Goal: Task Accomplishment & Management: Use online tool/utility

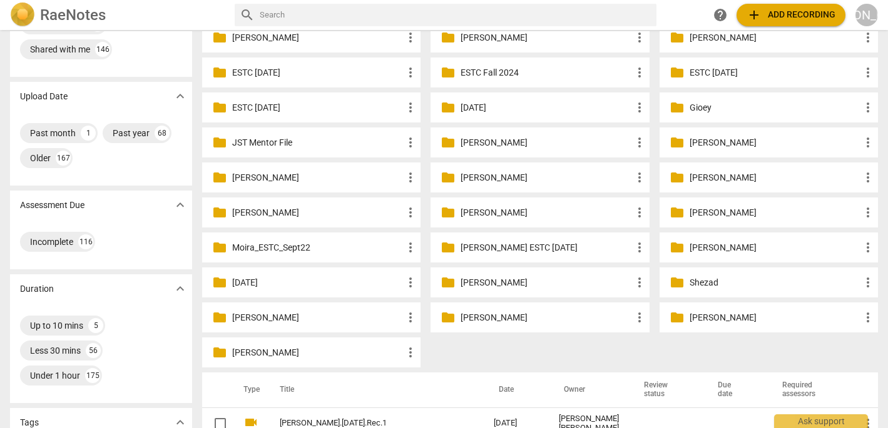
scroll to position [68, 0]
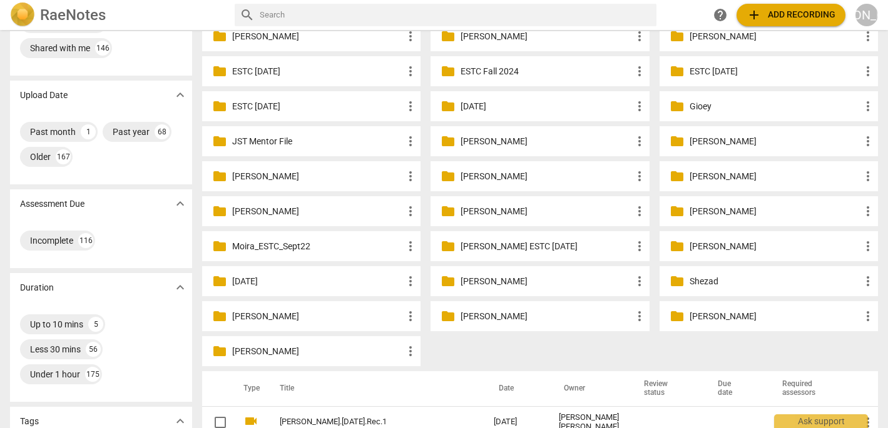
click at [300, 349] on p "[PERSON_NAME]" at bounding box center [317, 351] width 171 height 13
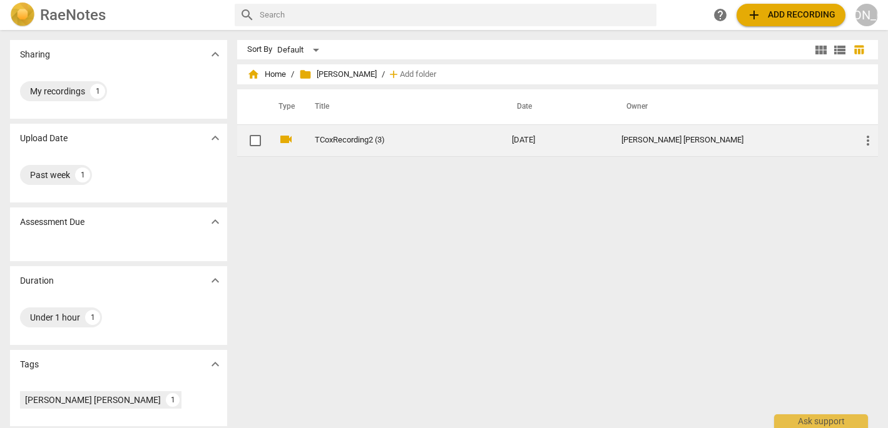
click at [597, 134] on td "[DATE]" at bounding box center [556, 140] width 109 height 32
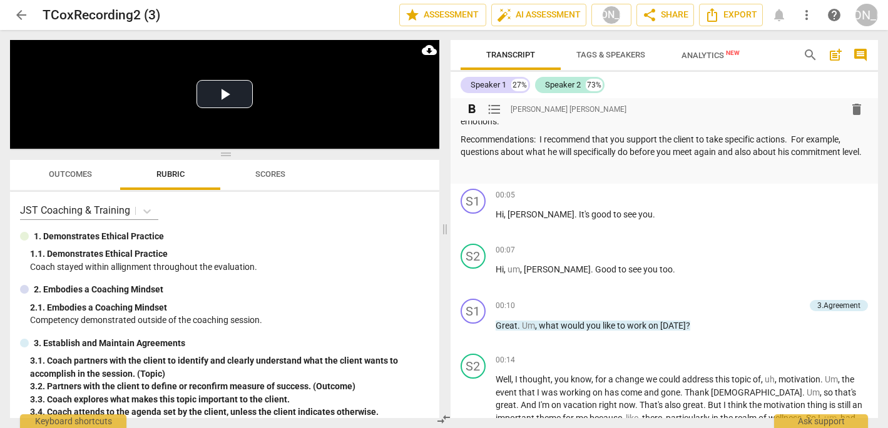
scroll to position [42, 0]
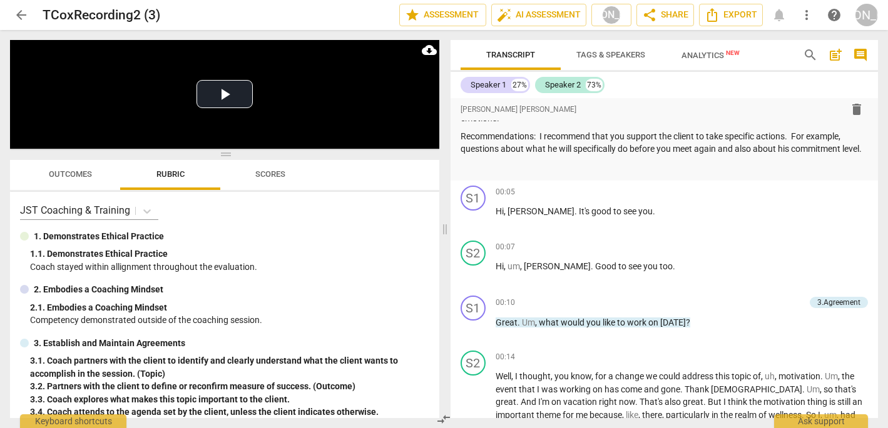
click at [278, 173] on span "Scores" at bounding box center [270, 174] width 30 height 9
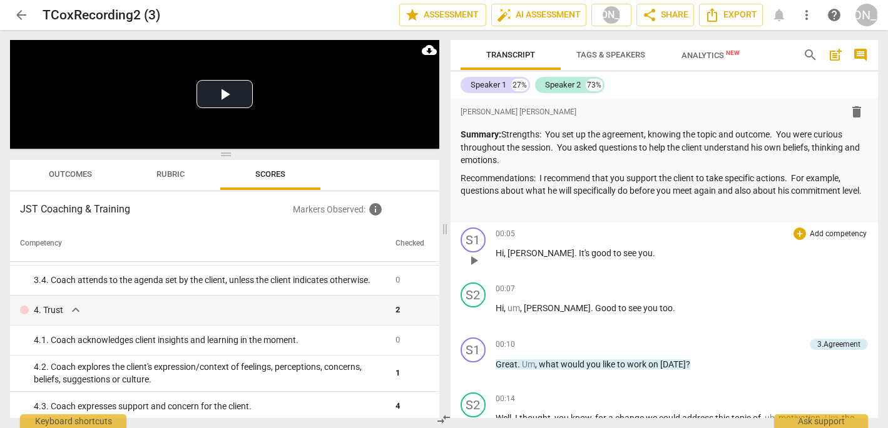
scroll to position [0, 0]
click at [707, 216] on p at bounding box center [664, 209] width 408 height 13
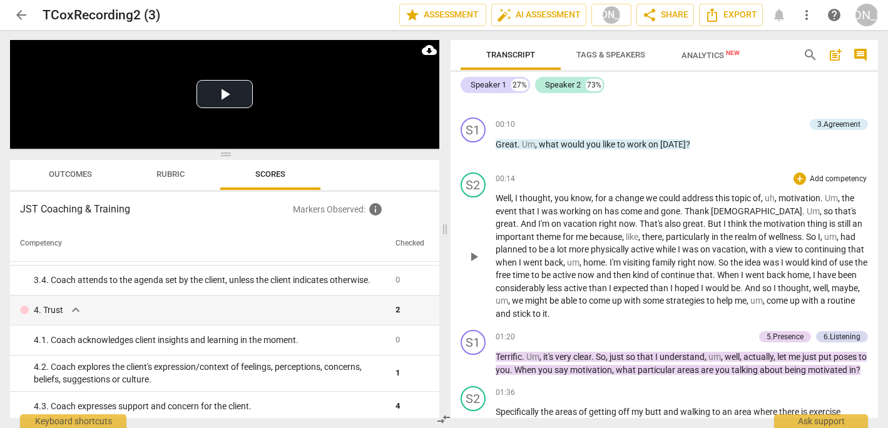
scroll to position [225, 0]
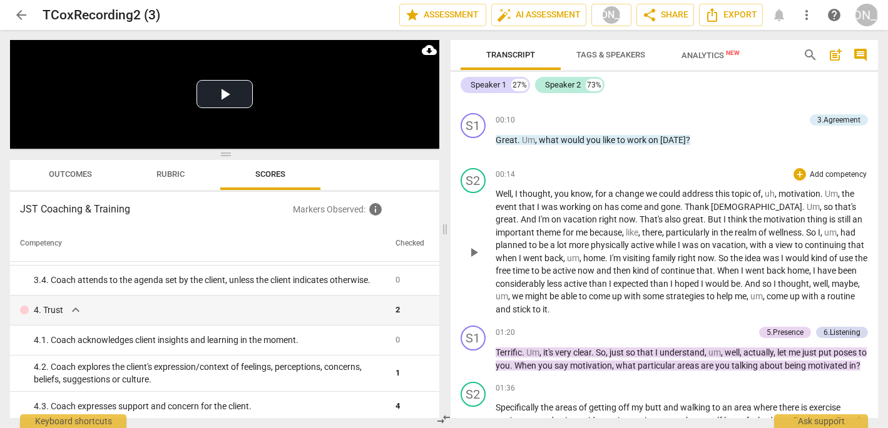
click at [472, 260] on span "play_arrow" at bounding box center [473, 252] width 15 height 15
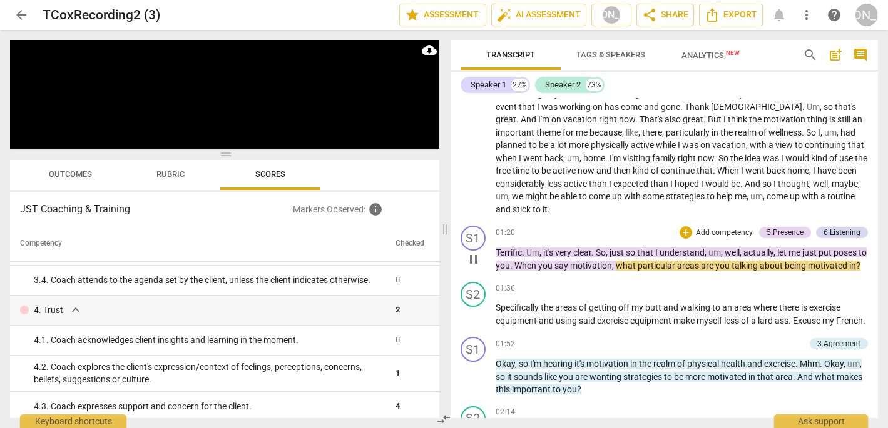
scroll to position [332, 0]
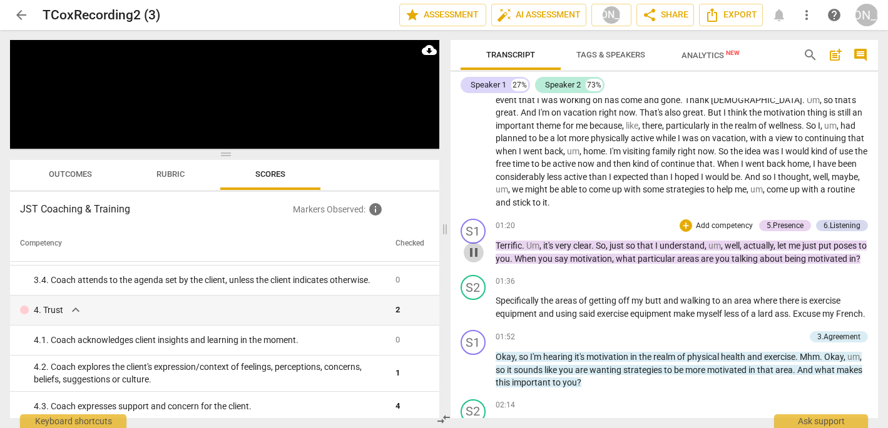
click at [475, 260] on span "pause" at bounding box center [473, 252] width 15 height 15
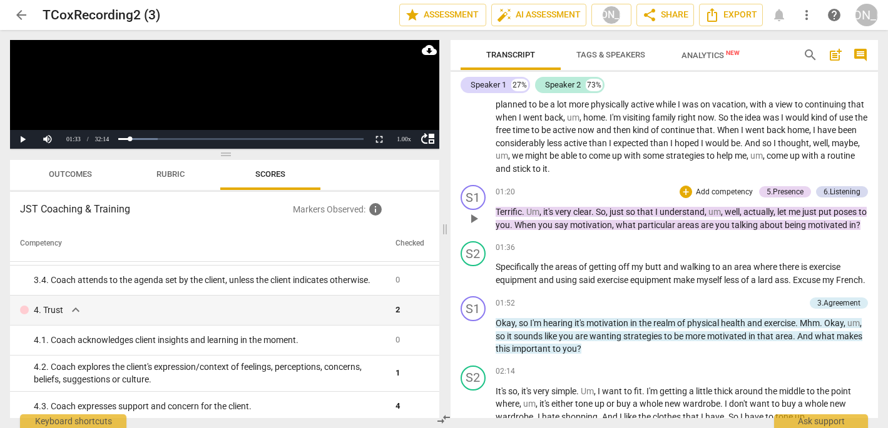
scroll to position [366, 0]
click at [472, 281] on span "play_arrow" at bounding box center [473, 273] width 15 height 15
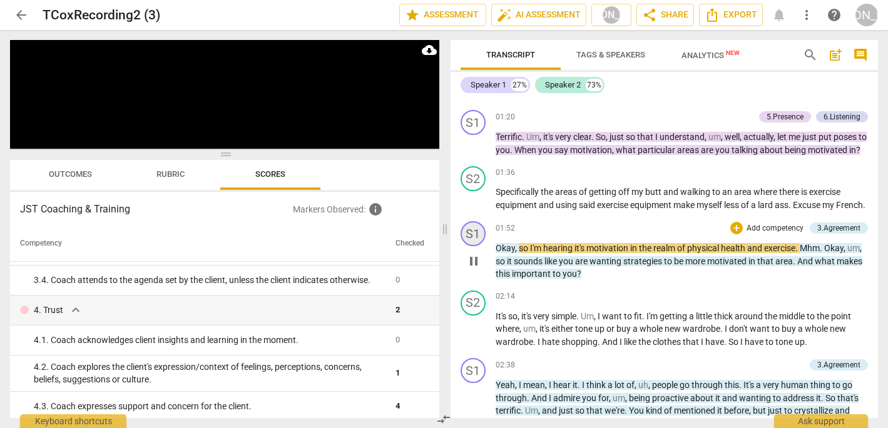
scroll to position [455, 0]
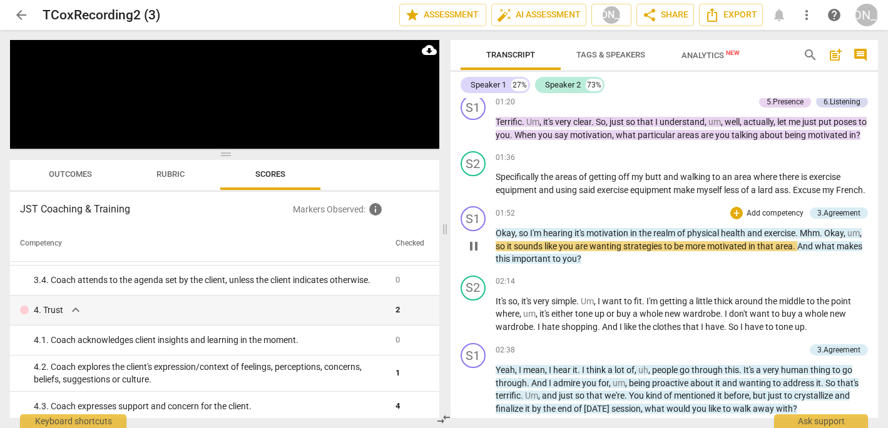
click at [468, 254] on span "pause" at bounding box center [473, 246] width 15 height 15
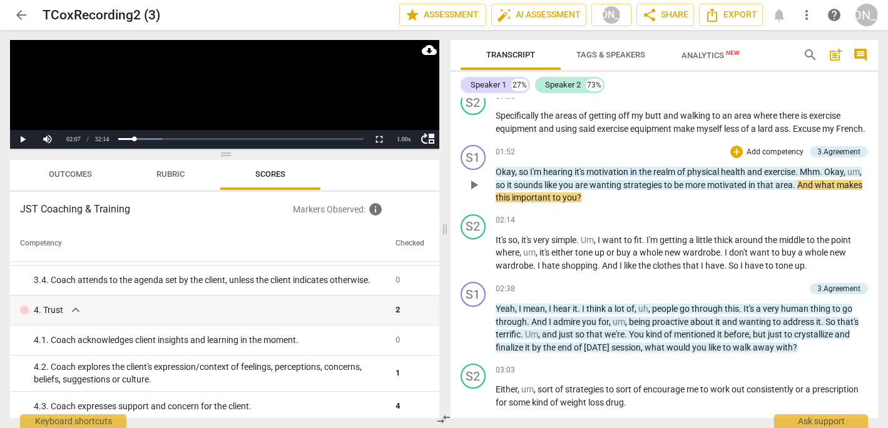
scroll to position [528, 0]
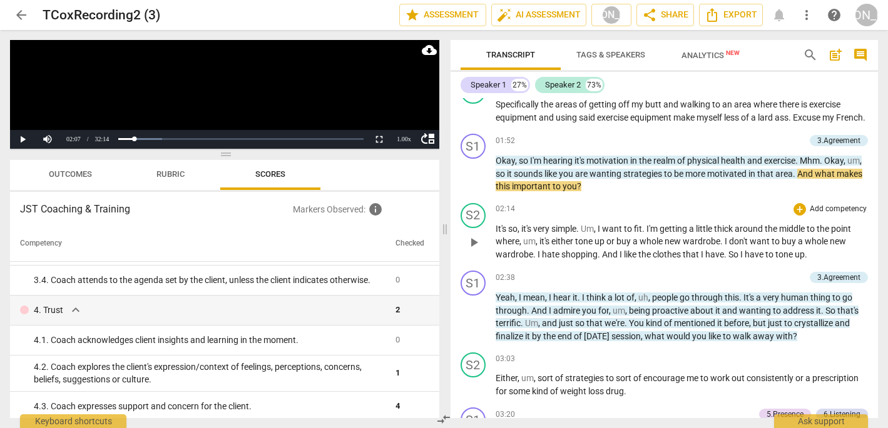
click at [473, 250] on span "play_arrow" at bounding box center [473, 242] width 15 height 15
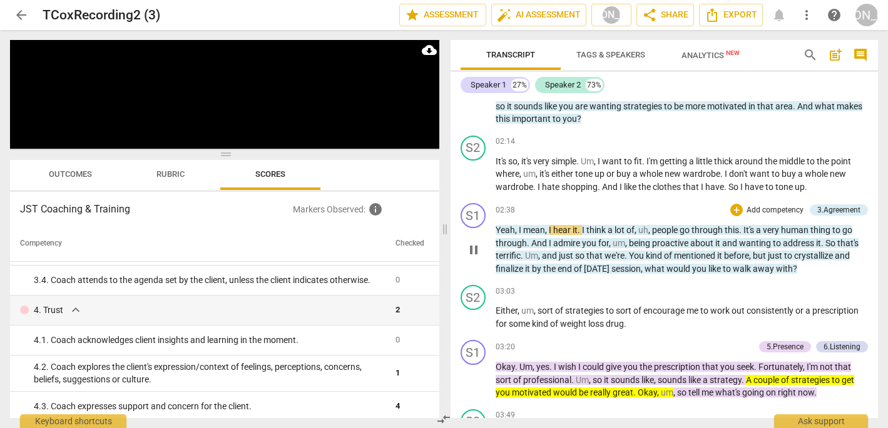
scroll to position [605, 0]
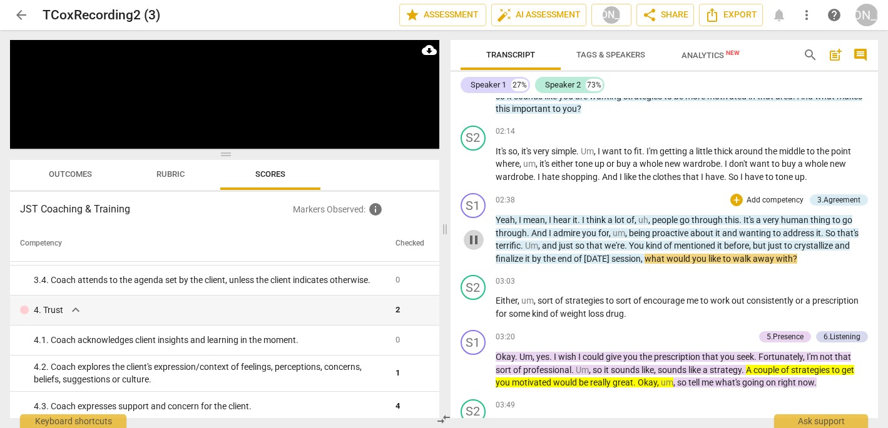
click at [472, 248] on span "pause" at bounding box center [473, 240] width 15 height 15
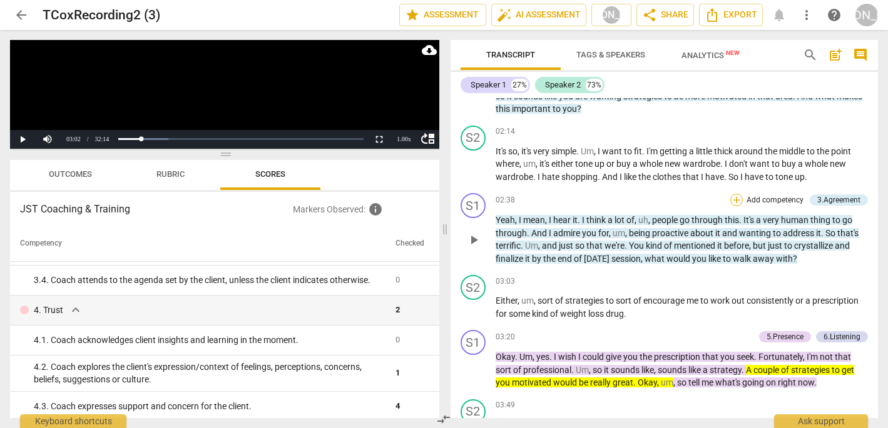
click at [731, 206] on div "+" at bounding box center [736, 200] width 13 height 13
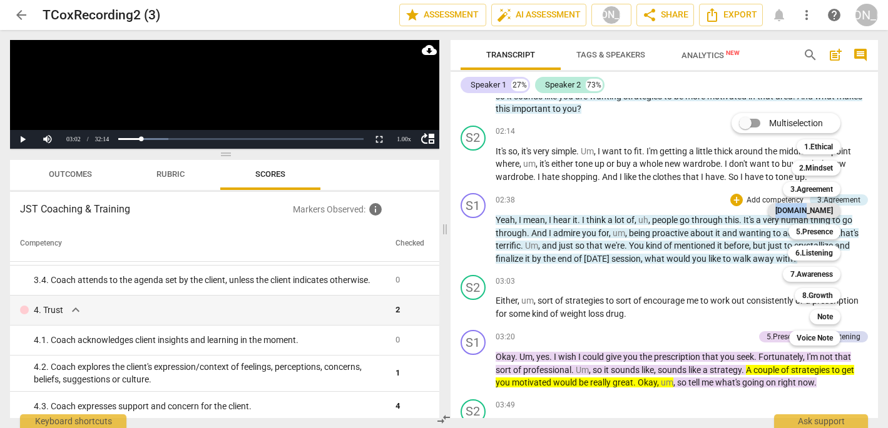
click at [822, 209] on b "[DOMAIN_NAME]" at bounding box center [804, 210] width 58 height 15
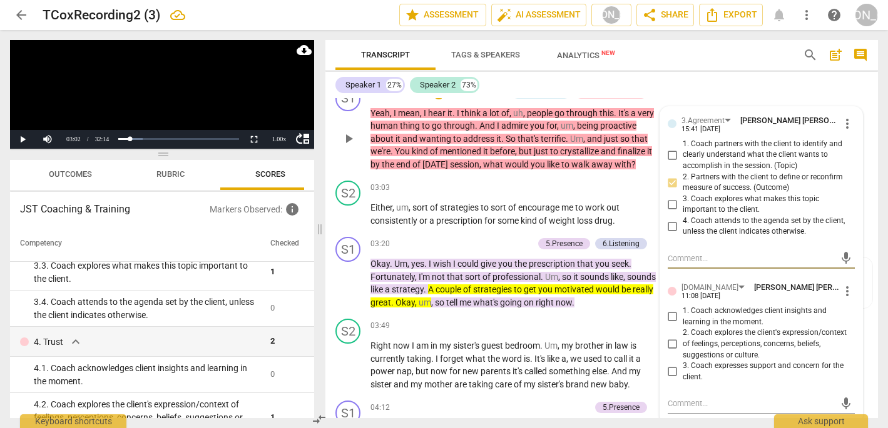
scroll to position [787, 0]
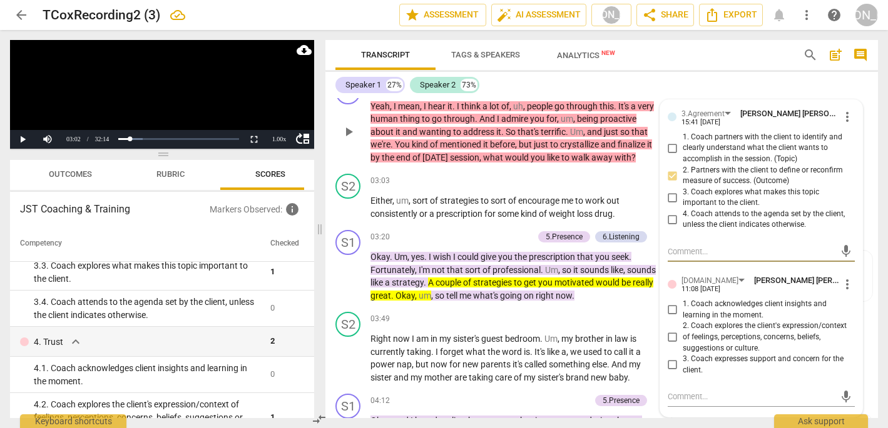
click at [667, 358] on input "3. Coach expresses support and concern for the client." at bounding box center [672, 365] width 20 height 15
checkbox input "true"
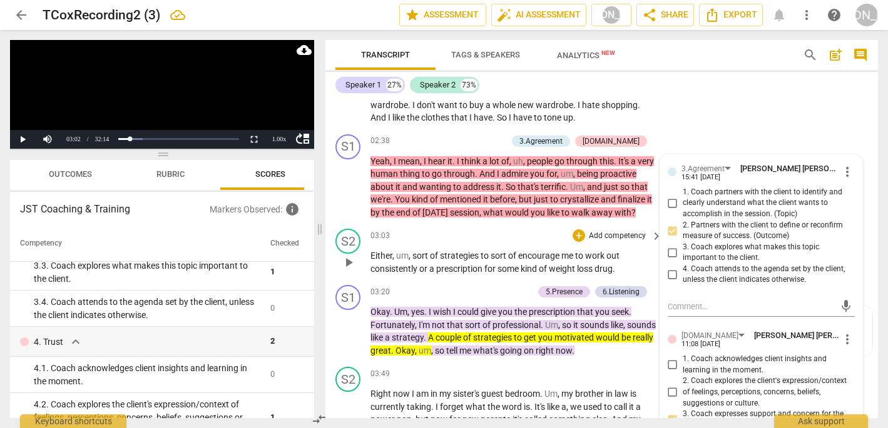
scroll to position [726, 0]
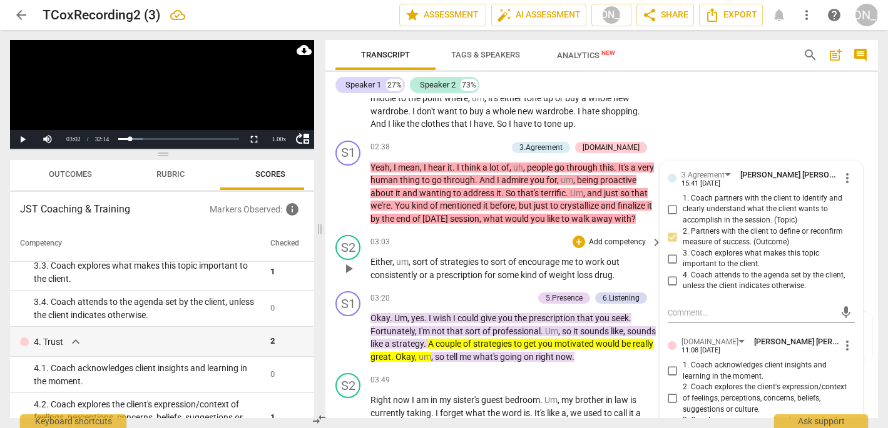
click at [355, 261] on span "play_arrow" at bounding box center [348, 268] width 15 height 15
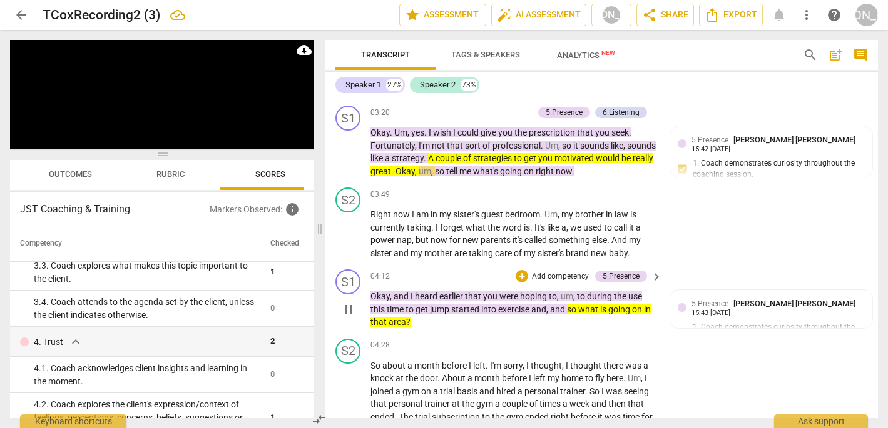
scroll to position [912, 0]
click at [348, 302] on span "pause" at bounding box center [348, 309] width 15 height 15
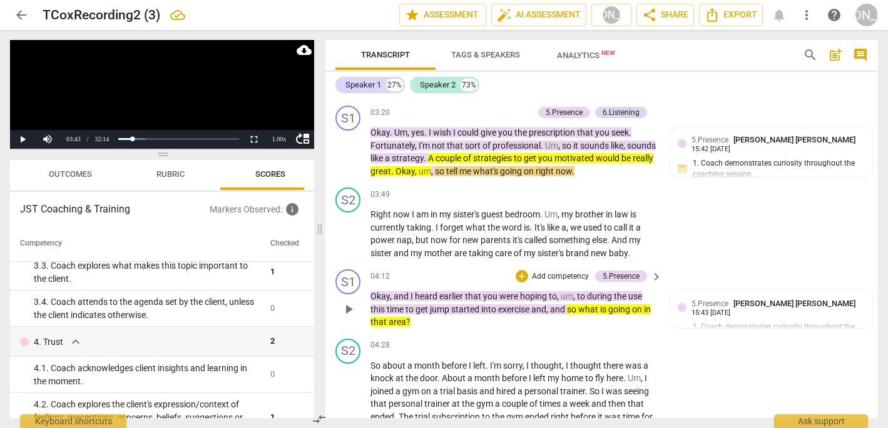
click at [348, 302] on span "play_arrow" at bounding box center [348, 309] width 15 height 15
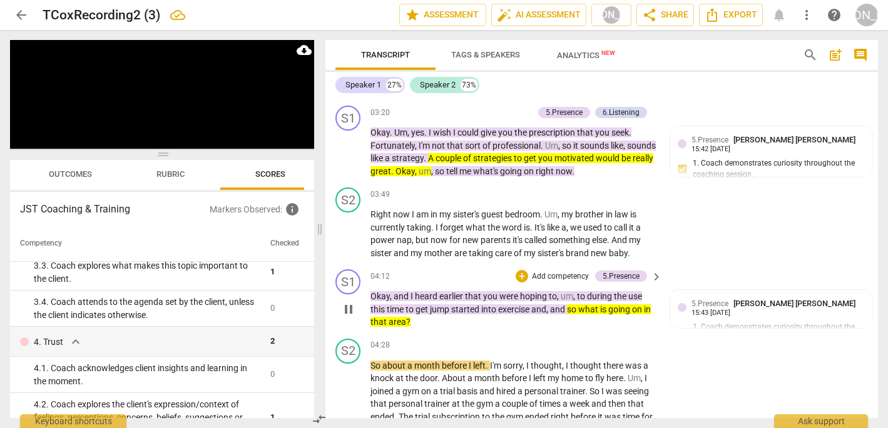
click at [348, 302] on span "pause" at bounding box center [348, 309] width 15 height 15
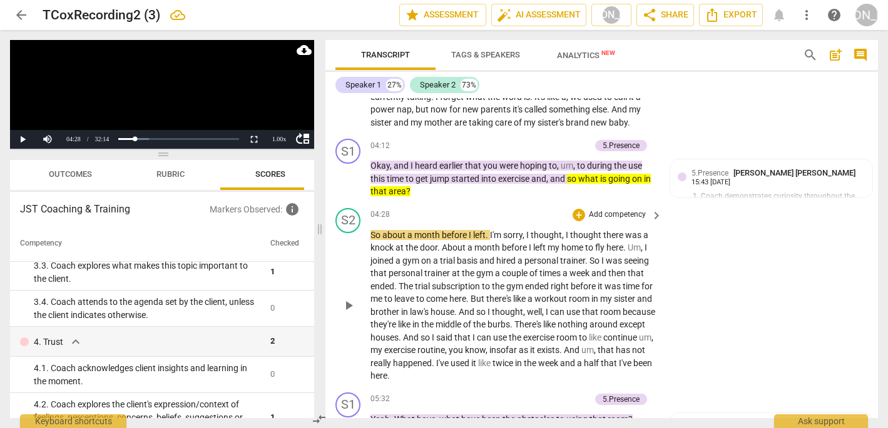
scroll to position [1046, 0]
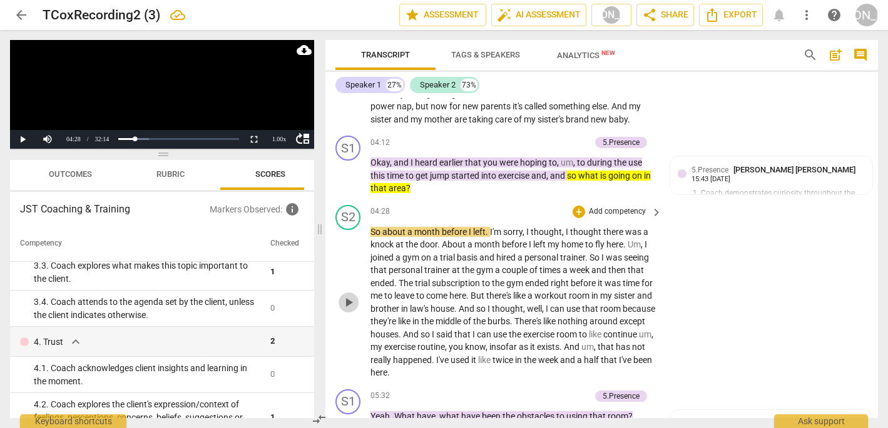
click at [347, 295] on span "play_arrow" at bounding box center [348, 302] width 15 height 15
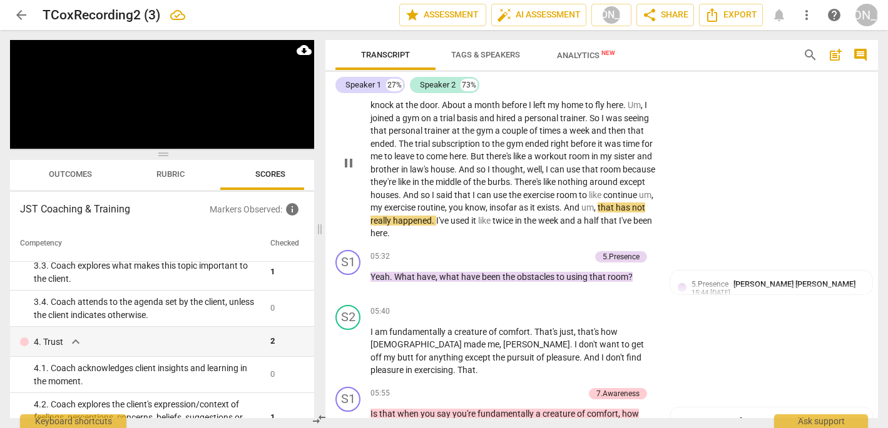
scroll to position [1188, 0]
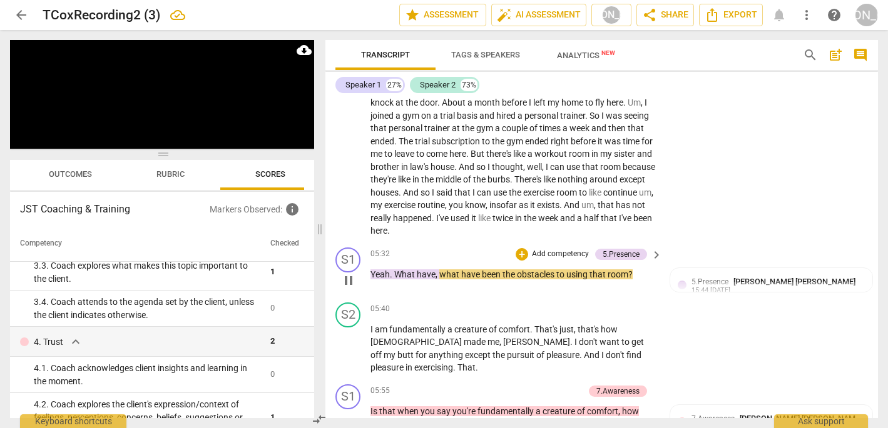
click at [350, 273] on span "pause" at bounding box center [348, 280] width 15 height 15
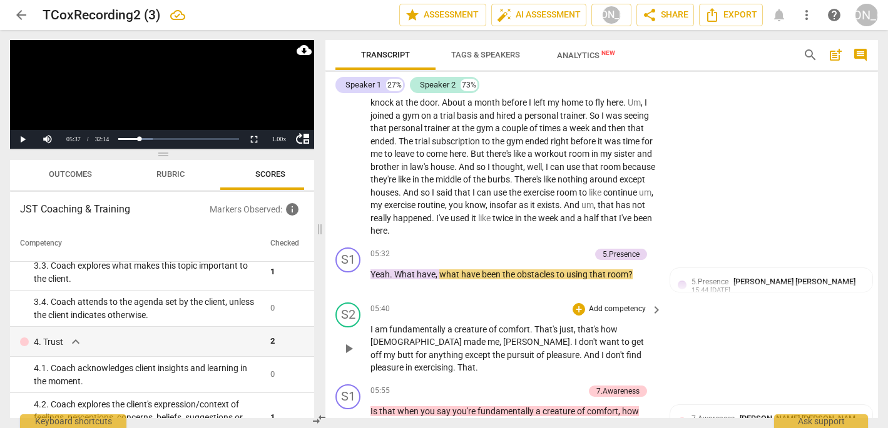
scroll to position [1205, 0]
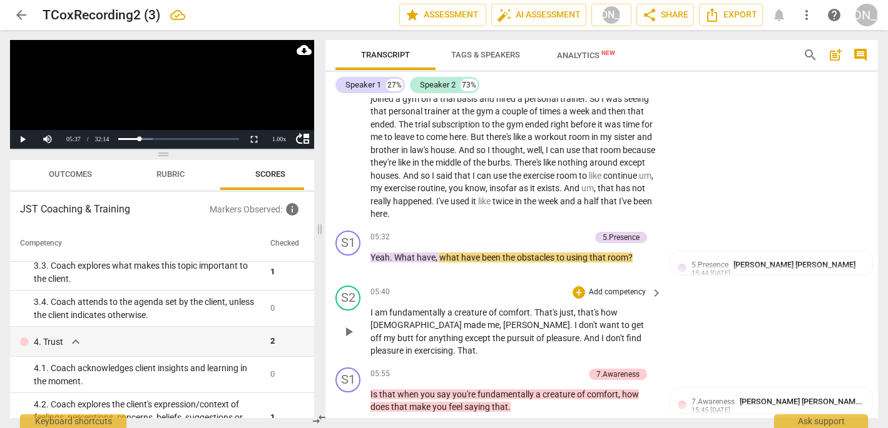
click at [349, 325] on span "play_arrow" at bounding box center [348, 332] width 15 height 15
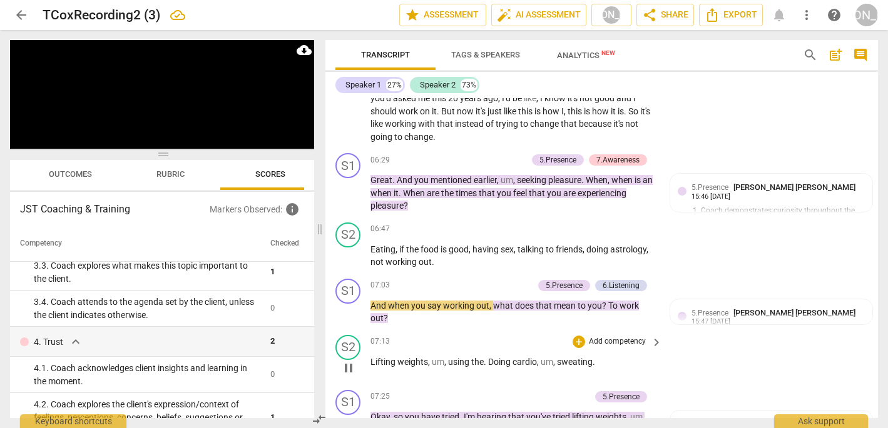
scroll to position [1568, 0]
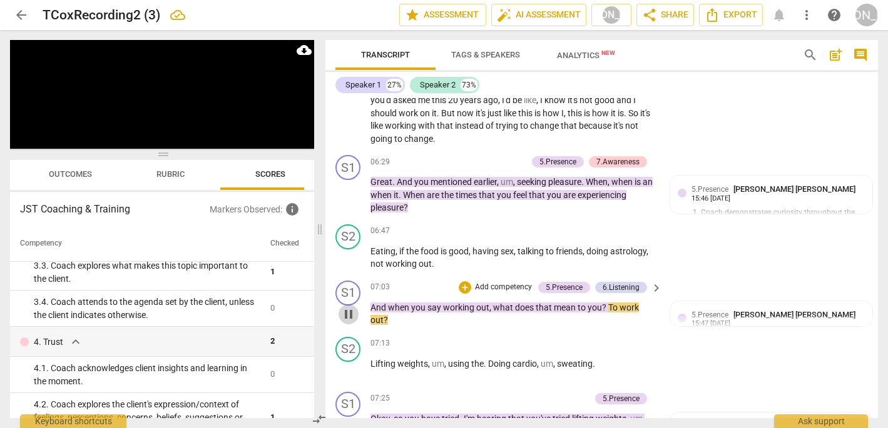
click at [348, 307] on span "pause" at bounding box center [348, 314] width 15 height 15
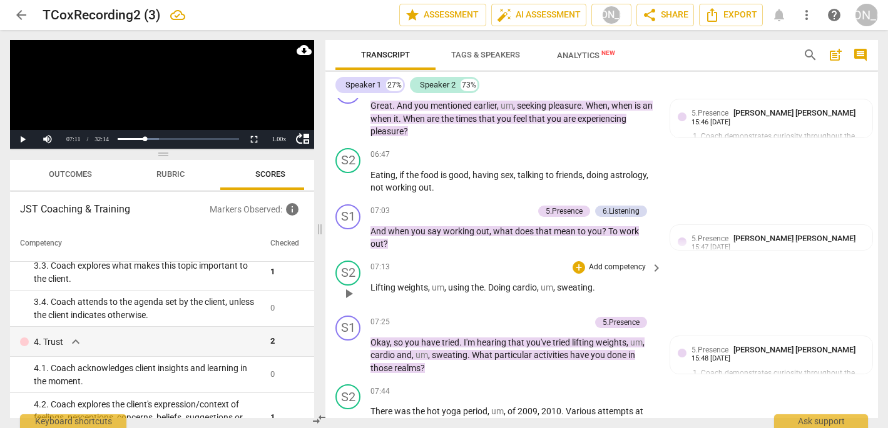
scroll to position [1647, 0]
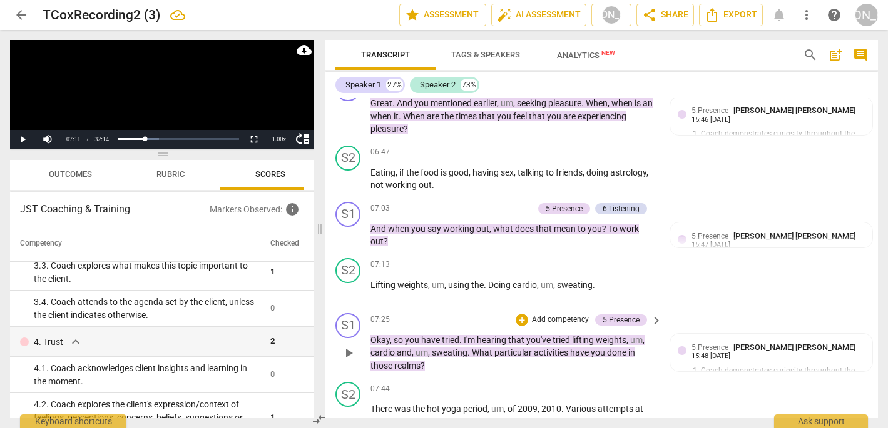
click at [348, 346] on span "play_arrow" at bounding box center [348, 353] width 15 height 15
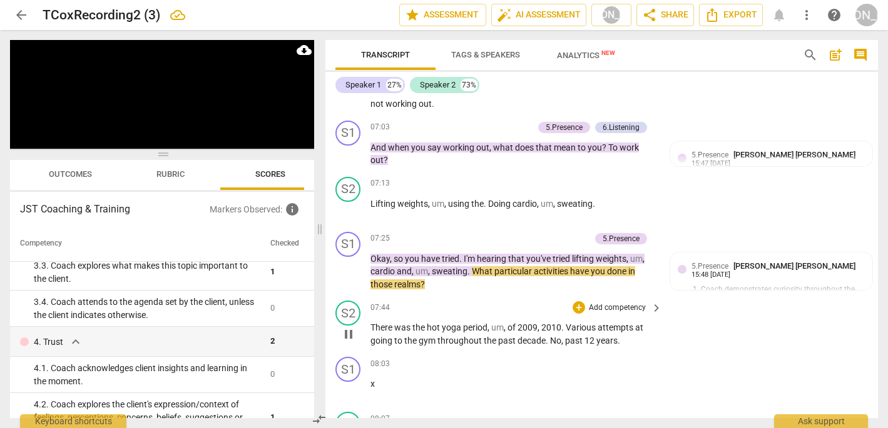
scroll to position [1728, 0]
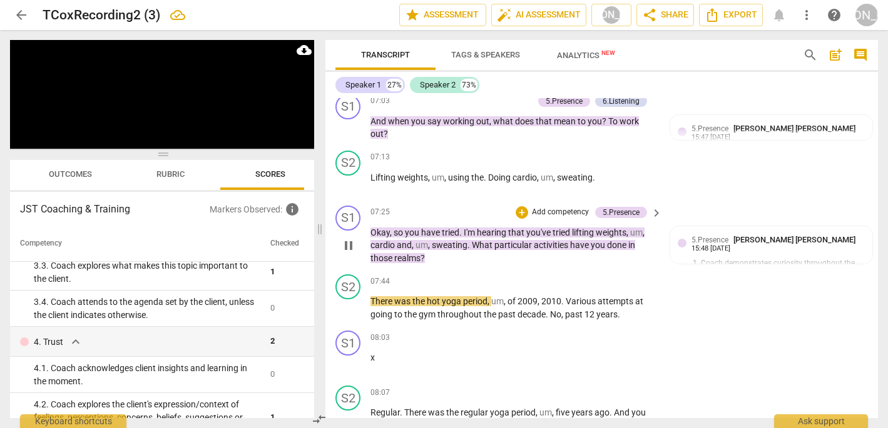
click at [347, 230] on div "S1 play_arrow pause 07:25 + Add competency 5.Presence keyboard_arrow_right Okay…" at bounding box center [601, 235] width 552 height 69
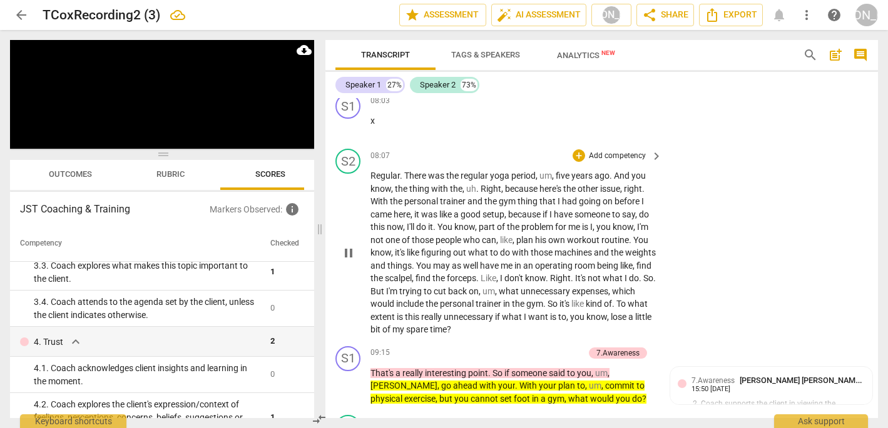
scroll to position [1991, 0]
click at [346, 246] on span "pause" at bounding box center [348, 253] width 15 height 15
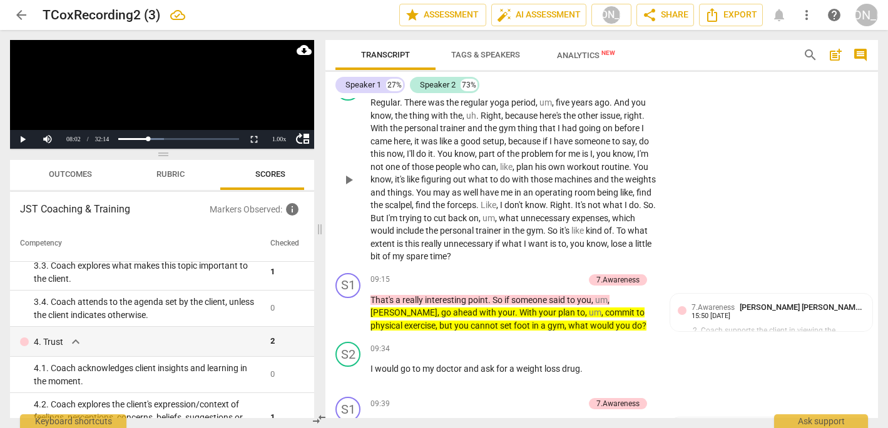
scroll to position [2069, 0]
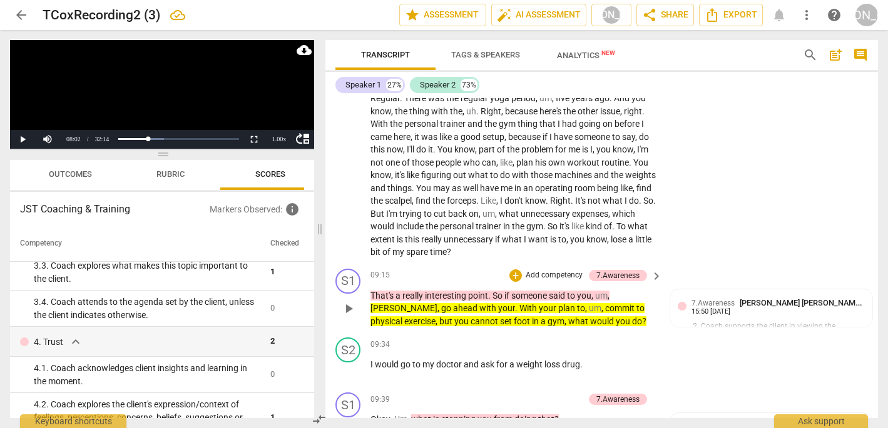
click at [344, 301] on span "play_arrow" at bounding box center [348, 308] width 15 height 15
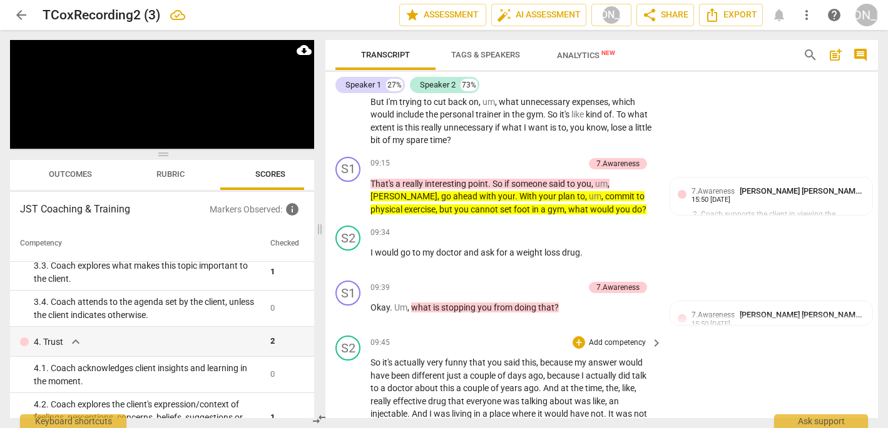
scroll to position [2198, 0]
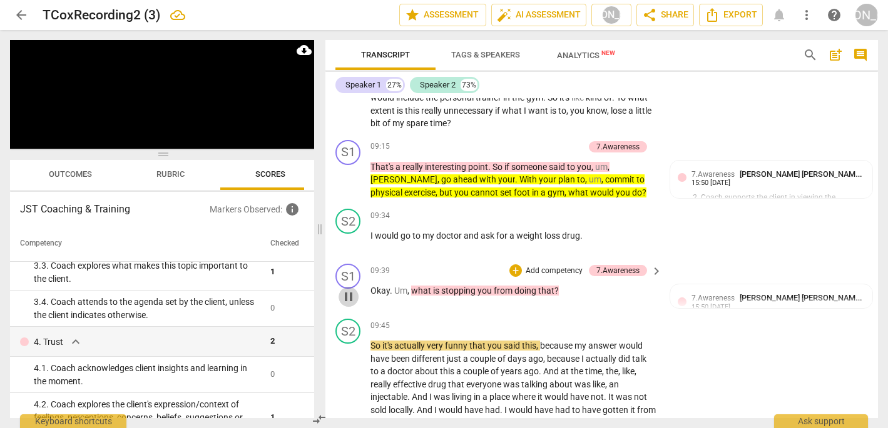
click at [350, 290] on span "pause" at bounding box center [348, 297] width 15 height 15
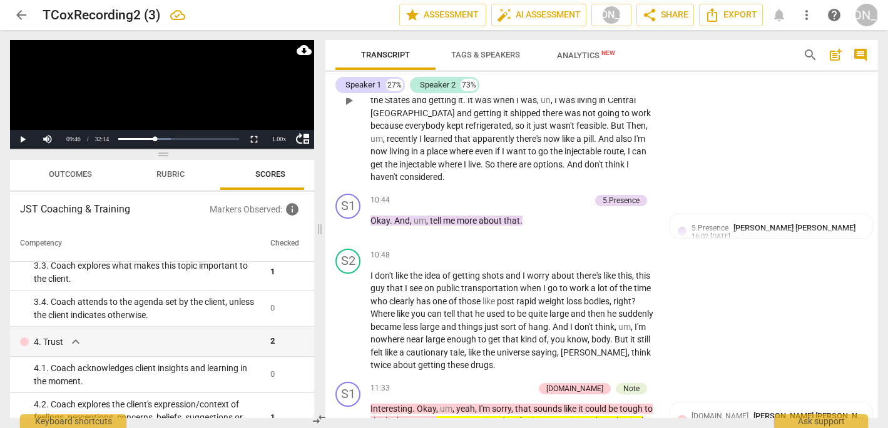
scroll to position [2531, 0]
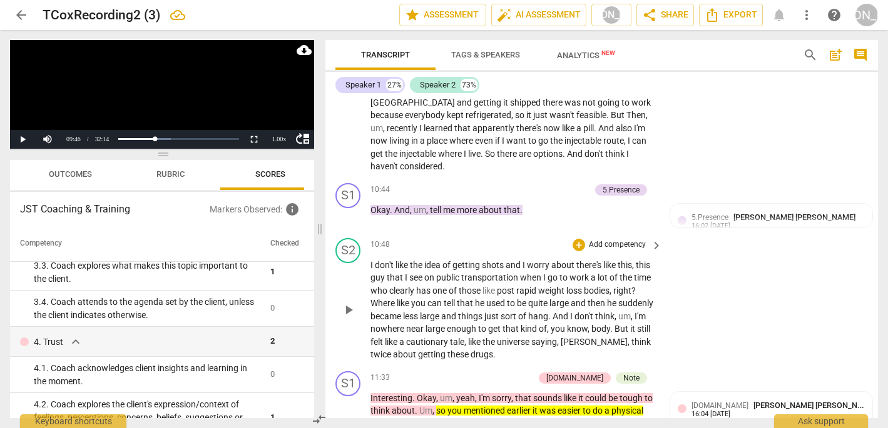
click at [350, 303] on span "play_arrow" at bounding box center [348, 310] width 15 height 15
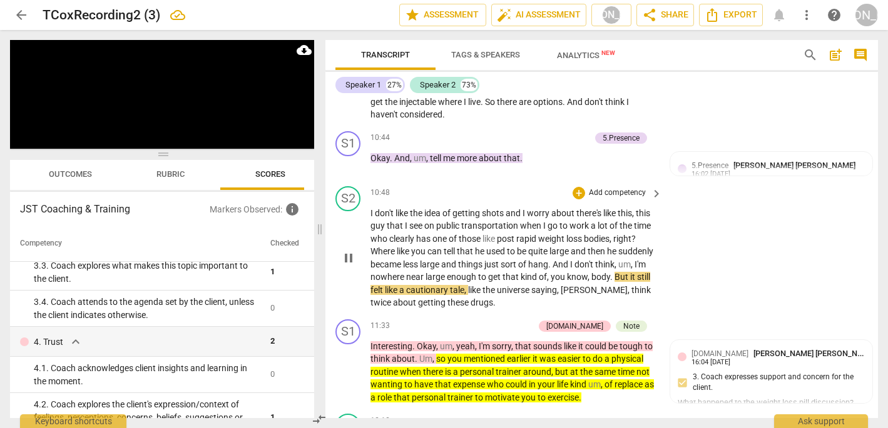
scroll to position [2586, 0]
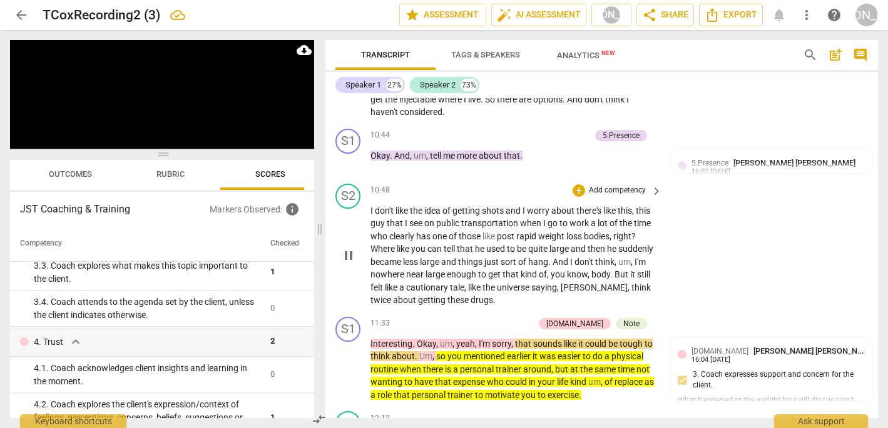
click at [739, 214] on div "S2 play_arrow pause 10:48 + Add competency keyboard_arrow_right I don't like th…" at bounding box center [601, 245] width 552 height 133
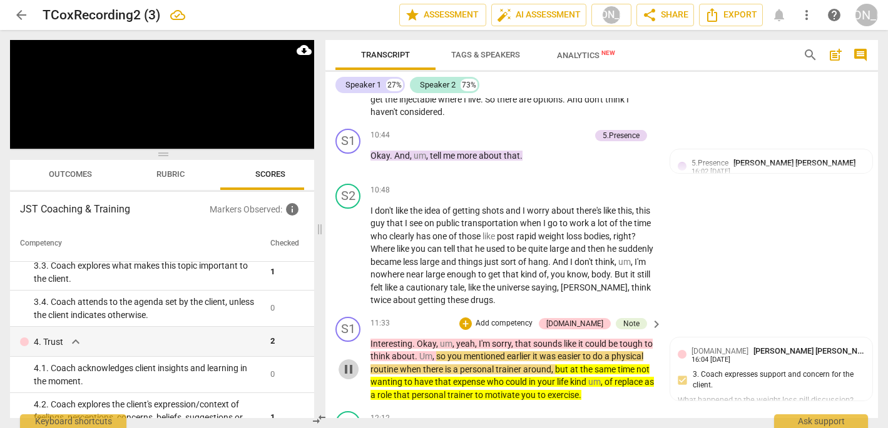
click at [346, 362] on span "pause" at bounding box center [348, 369] width 15 height 15
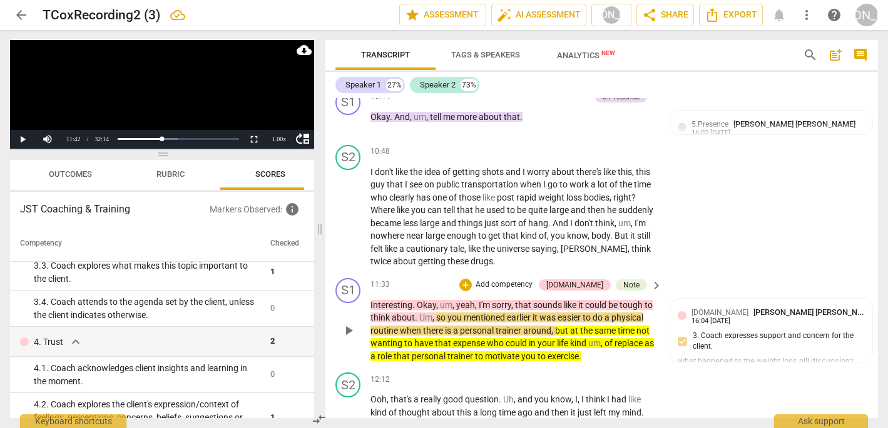
scroll to position [2628, 0]
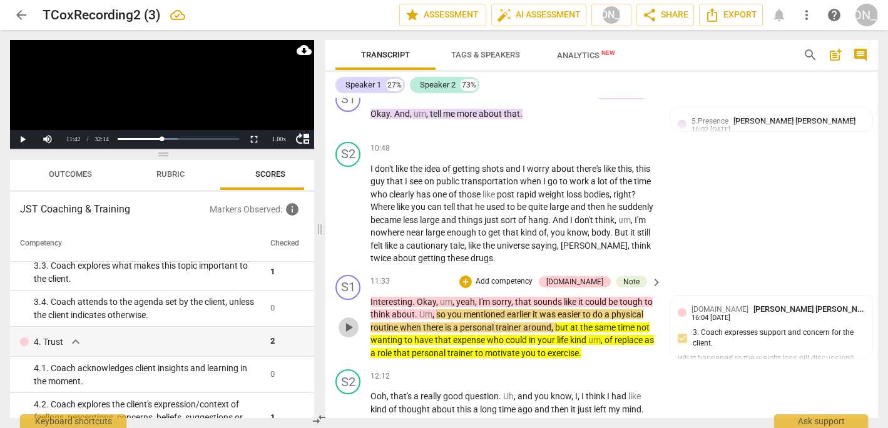
click at [351, 320] on span "play_arrow" at bounding box center [348, 327] width 15 height 15
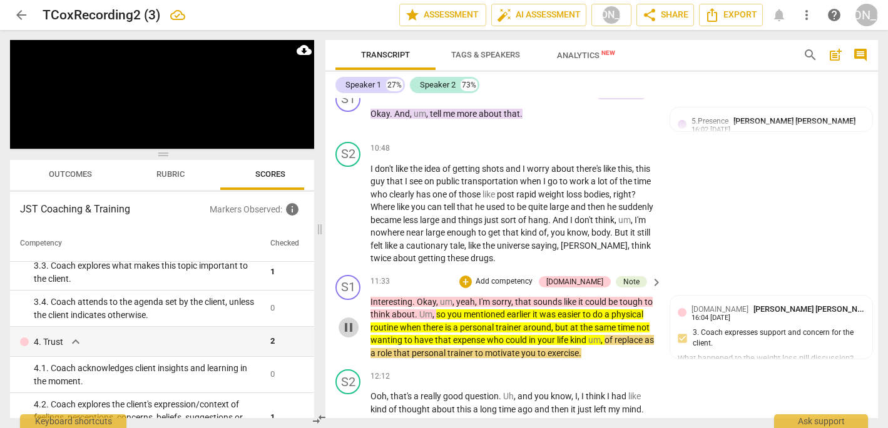
click at [351, 320] on span "pause" at bounding box center [348, 327] width 15 height 15
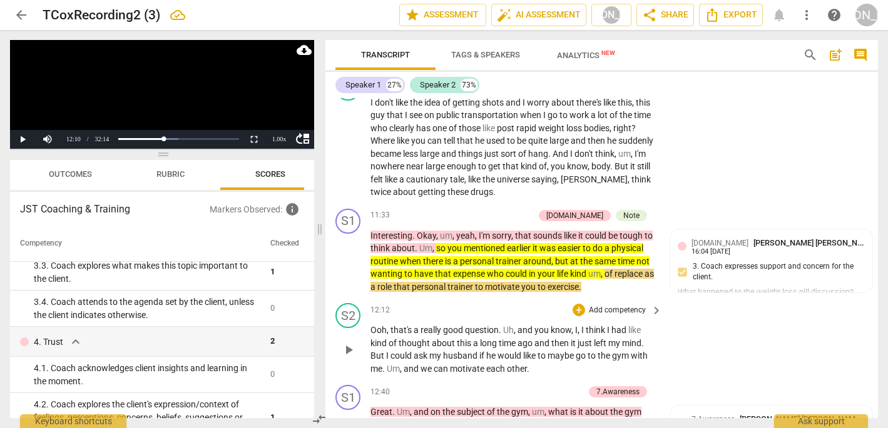
scroll to position [2695, 0]
click at [349, 342] on span "play_arrow" at bounding box center [348, 349] width 15 height 15
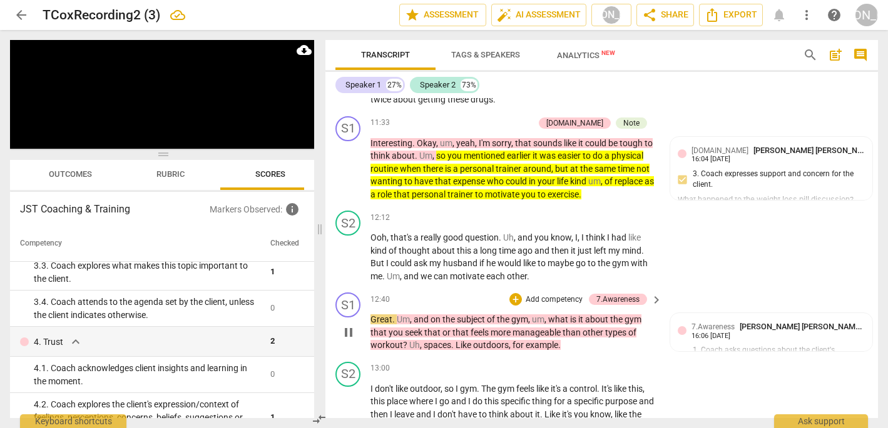
scroll to position [2792, 0]
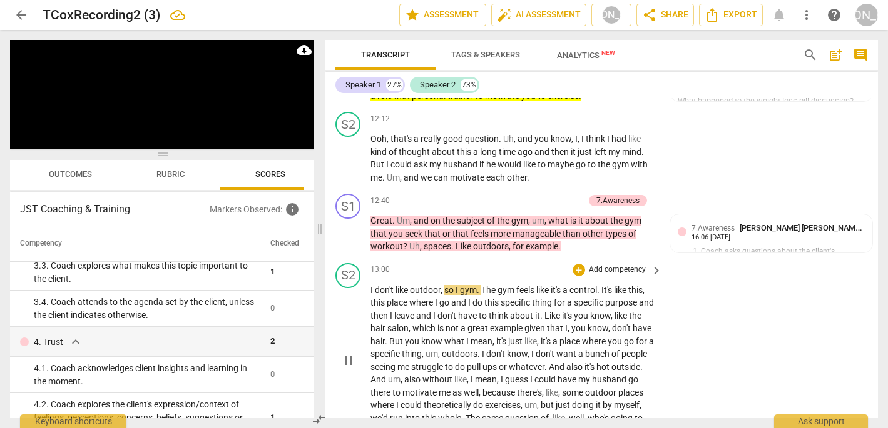
scroll to position [2896, 0]
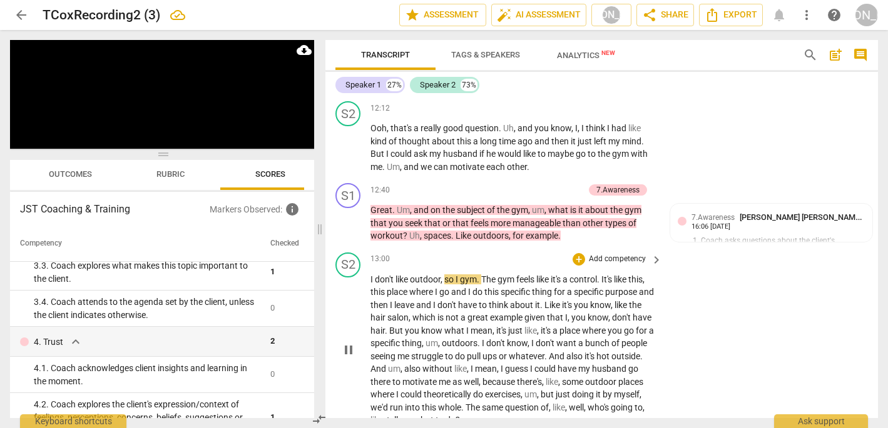
click at [331, 286] on div "S2 play_arrow pause 13:00 + Add competency keyboard_arrow_right I don't like ou…" at bounding box center [601, 340] width 552 height 185
click at [330, 278] on div "S2 play_arrow pause 13:00 + Add competency keyboard_arrow_right I don't like ou…" at bounding box center [601, 340] width 552 height 185
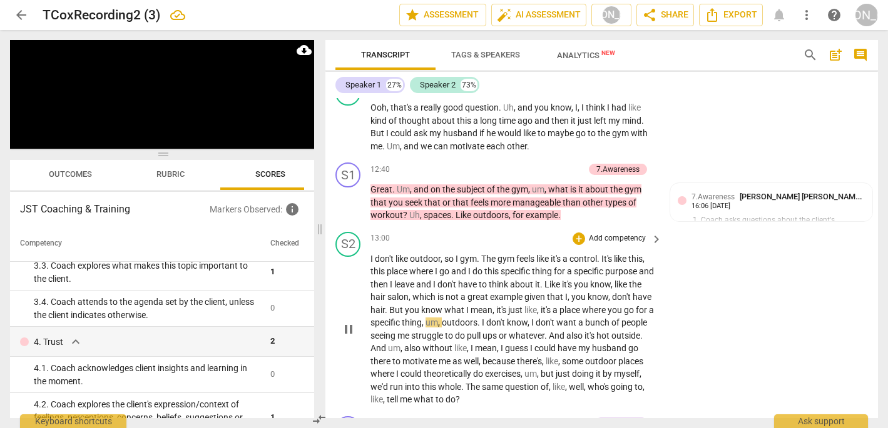
scroll to position [2919, 0]
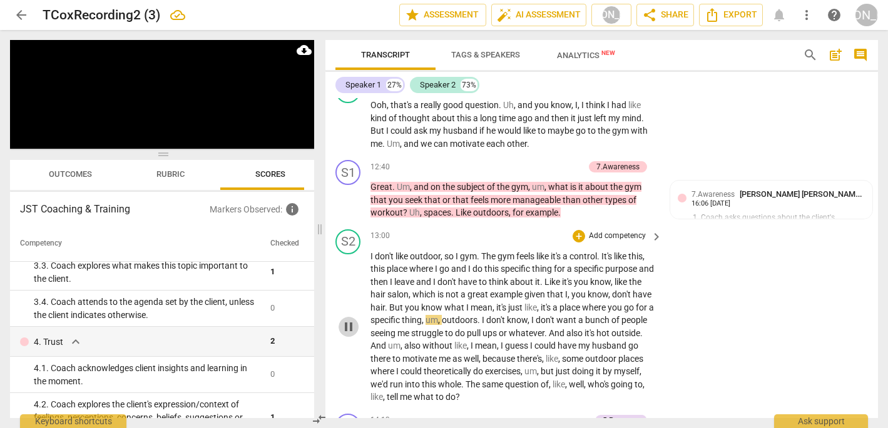
click at [338, 320] on span "pause" at bounding box center [348, 327] width 20 height 15
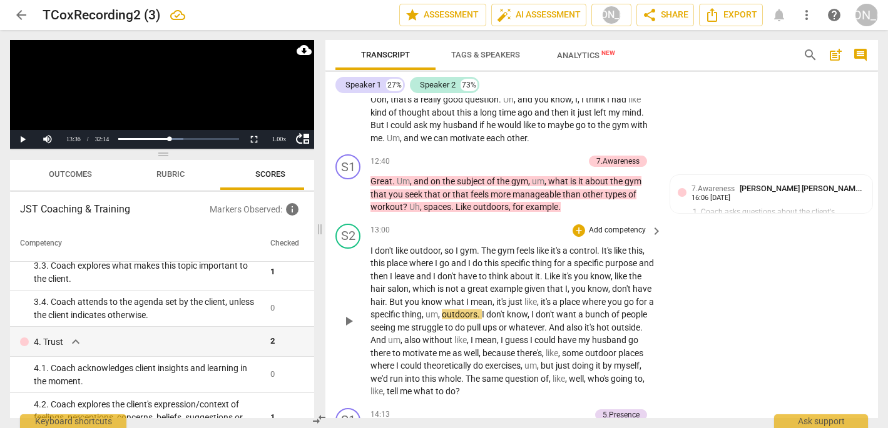
scroll to position [2928, 0]
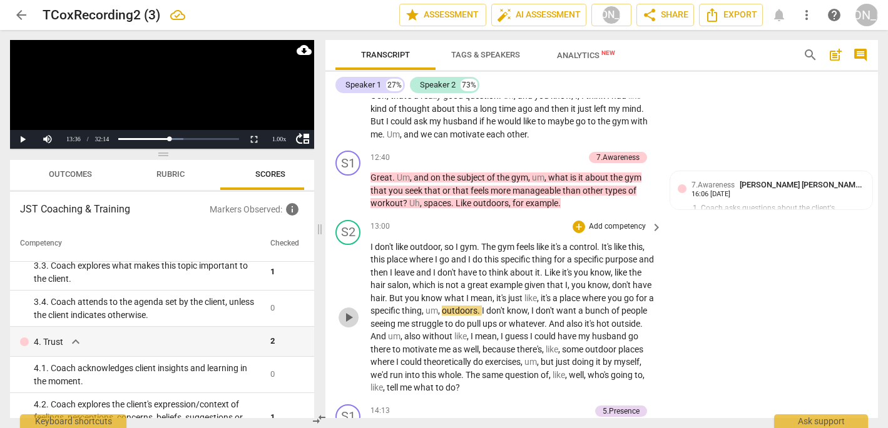
click at [356, 310] on span "play_arrow" at bounding box center [348, 317] width 15 height 15
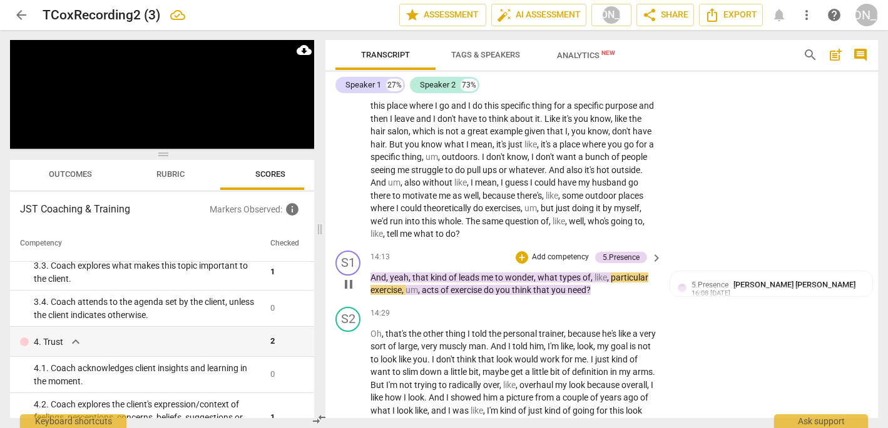
scroll to position [3092, 0]
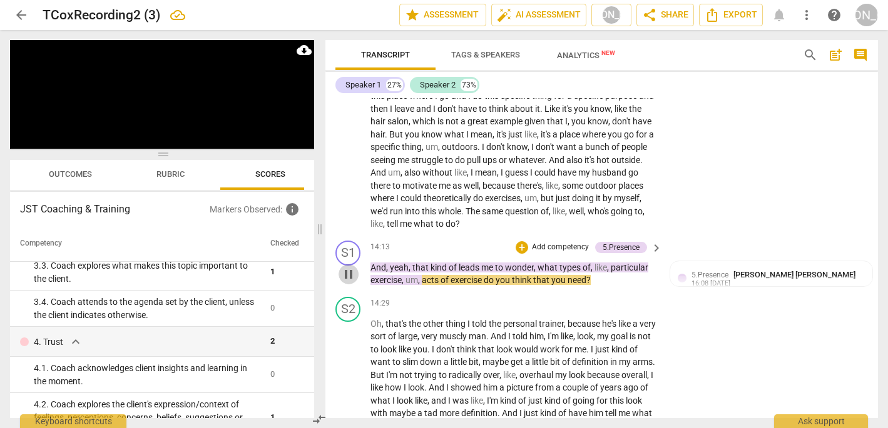
click at [347, 267] on span "pause" at bounding box center [348, 274] width 15 height 15
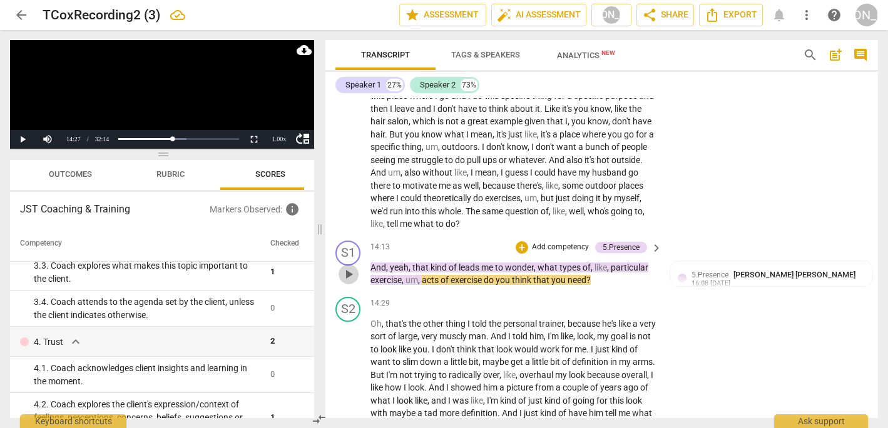
click at [347, 267] on span "play_arrow" at bounding box center [348, 274] width 15 height 15
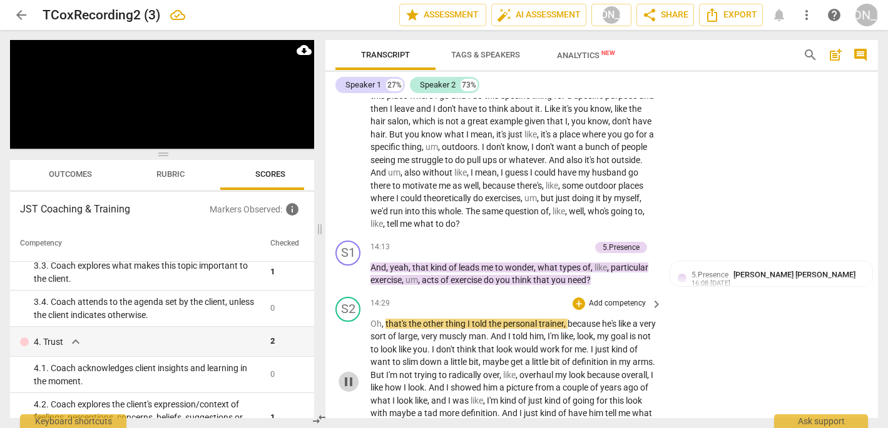
click at [347, 375] on span "pause" at bounding box center [348, 382] width 15 height 15
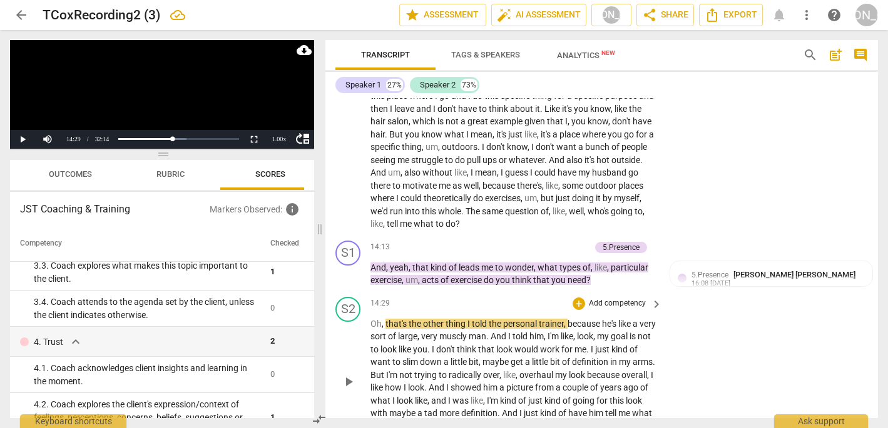
click at [347, 375] on span "play_arrow" at bounding box center [348, 382] width 15 height 15
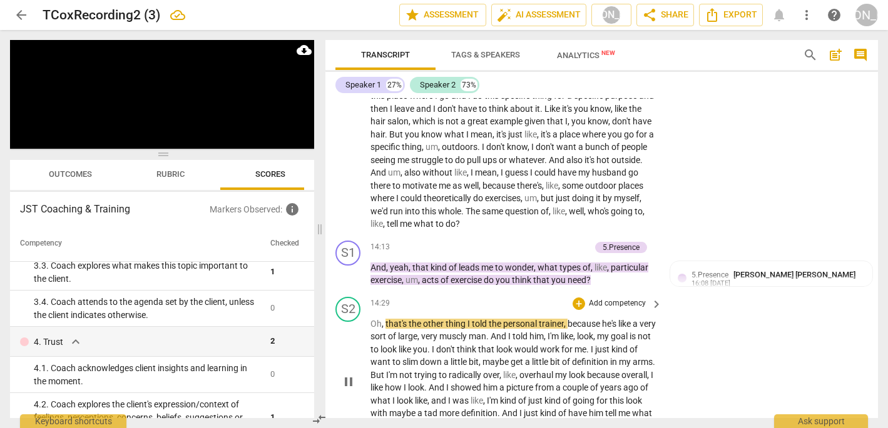
click at [347, 375] on span "pause" at bounding box center [348, 382] width 15 height 15
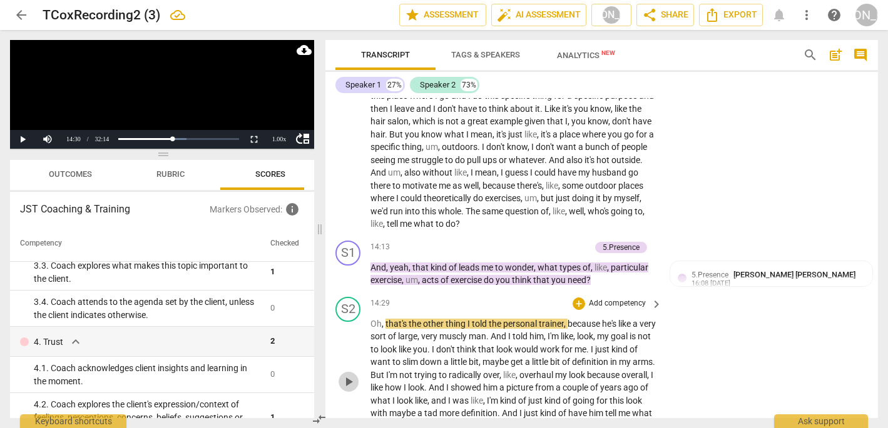
click at [347, 375] on span "play_arrow" at bounding box center [348, 382] width 15 height 15
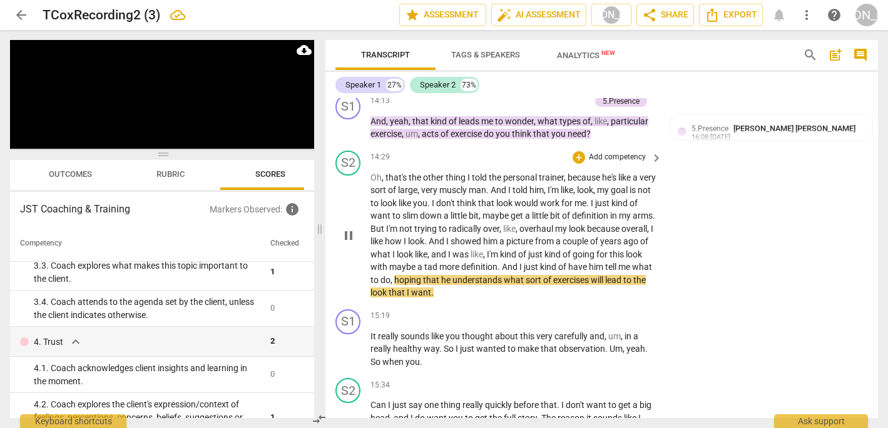
scroll to position [3252, 0]
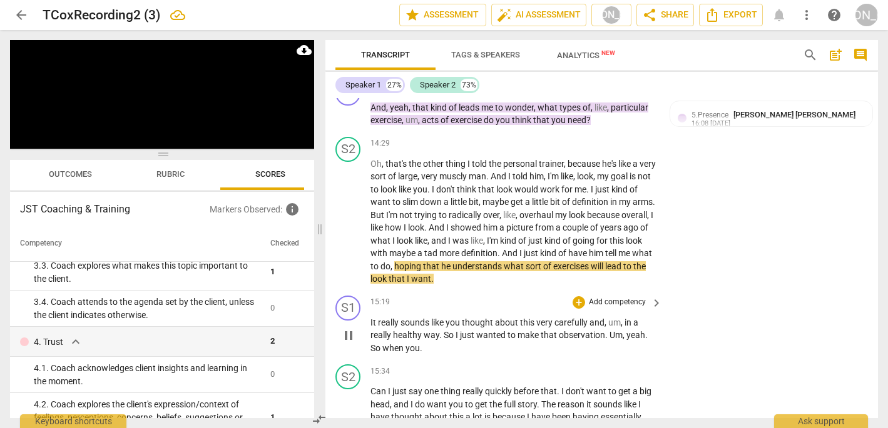
click at [785, 291] on div "S1 play_arrow pause 15:19 + Add competency keyboard_arrow_right It really sound…" at bounding box center [601, 325] width 552 height 69
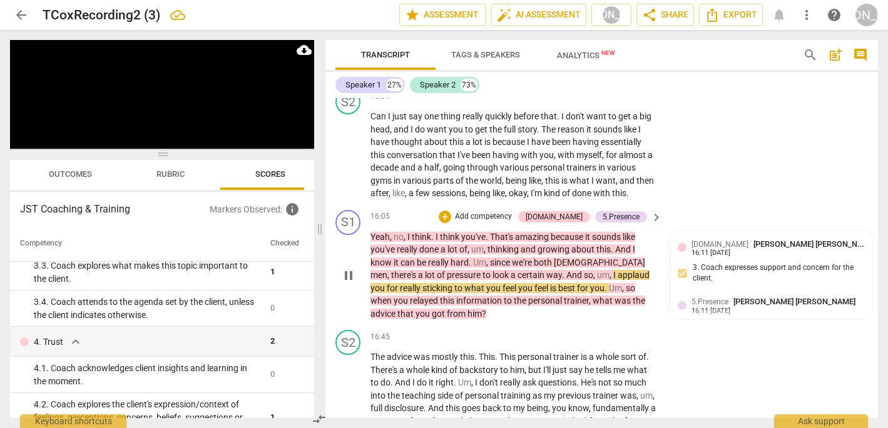
scroll to position [3530, 0]
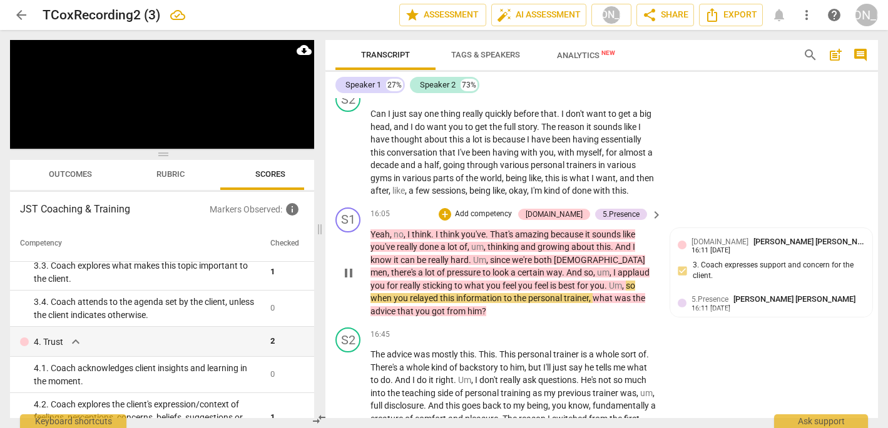
click at [507, 255] on div "S1 play_arrow pause 16:05 + Add competency [DOMAIN_NAME] 5.Presence keyboard_ar…" at bounding box center [601, 263] width 552 height 121
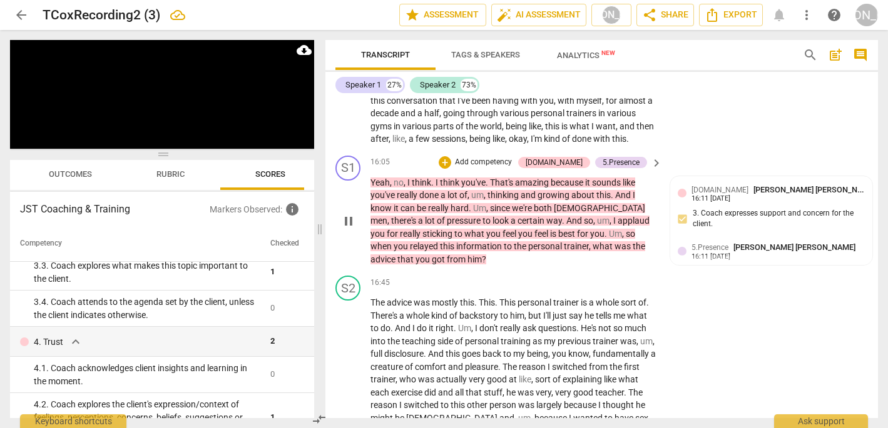
scroll to position [3586, 0]
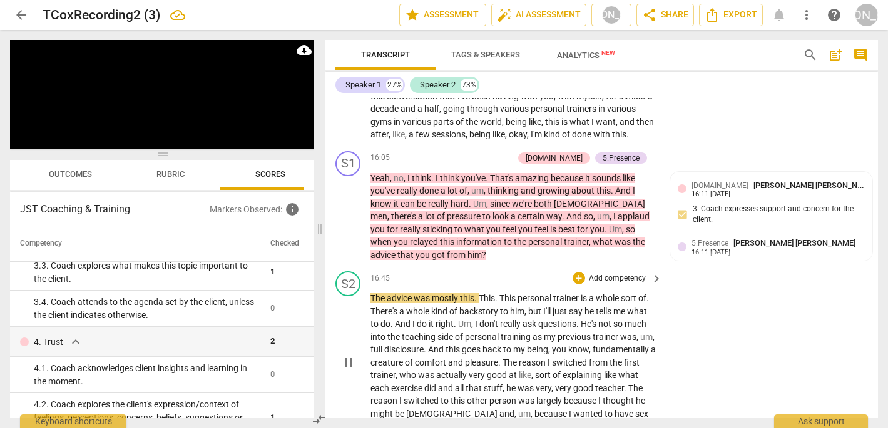
click at [757, 308] on div "S2 play_arrow pause 16:45 + Add competency keyboard_arrow_right The advice was …" at bounding box center [601, 352] width 552 height 172
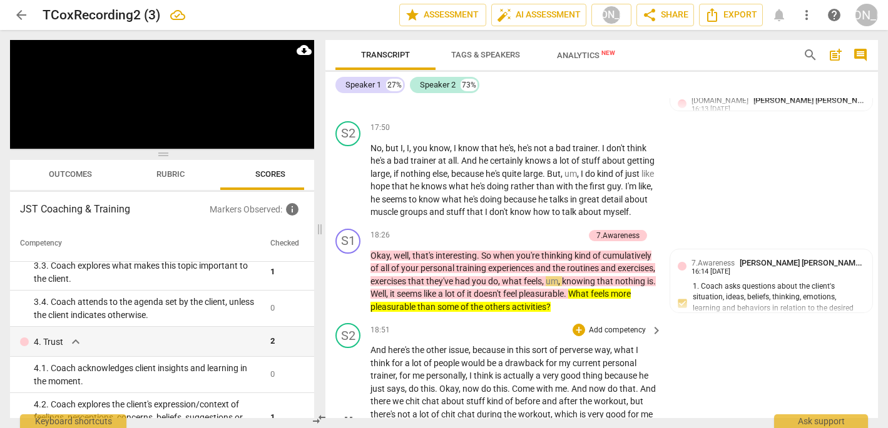
scroll to position [3969, 0]
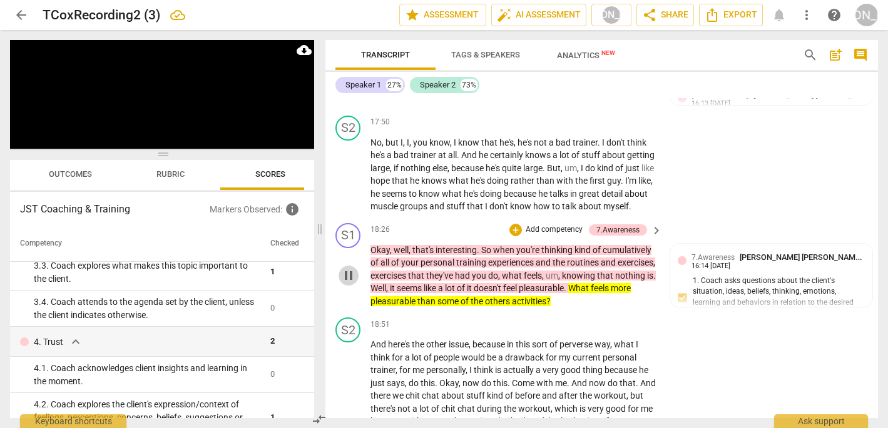
click at [349, 268] on span "pause" at bounding box center [348, 275] width 15 height 15
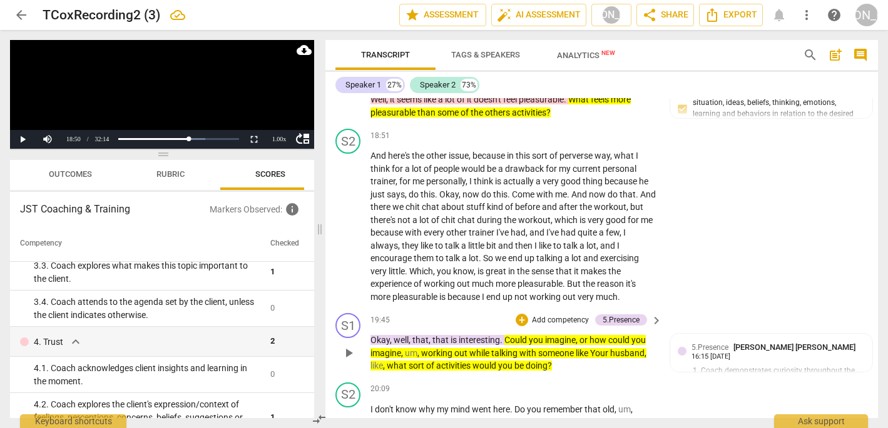
scroll to position [4171, 0]
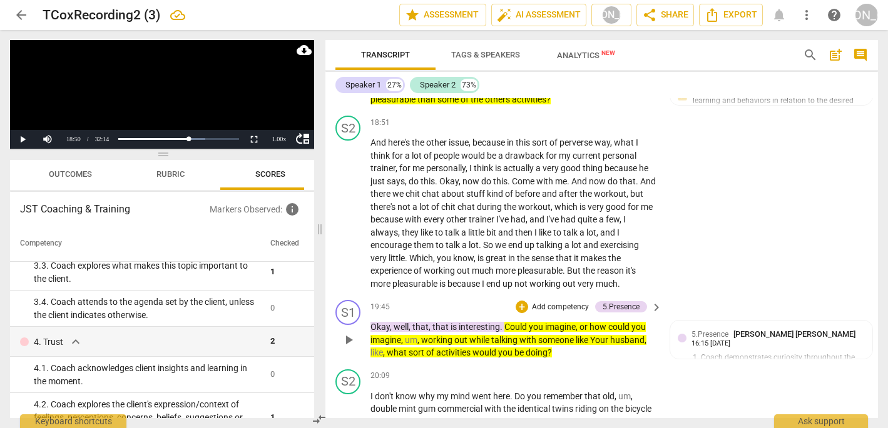
click at [352, 333] on span "play_arrow" at bounding box center [348, 340] width 15 height 15
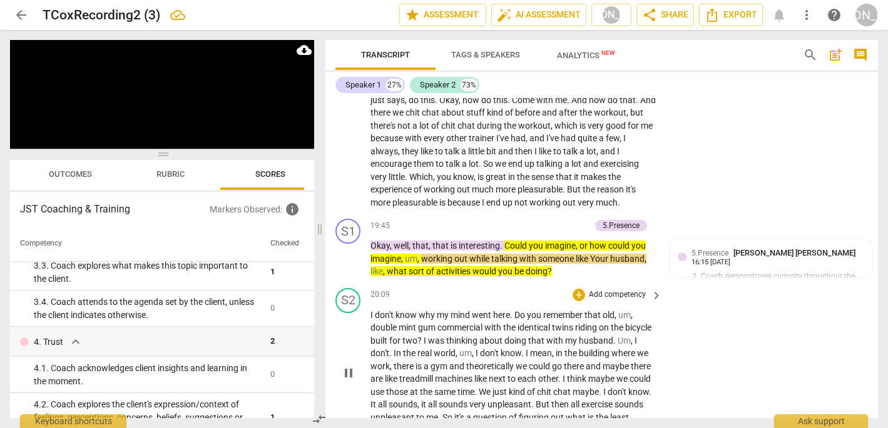
scroll to position [4251, 0]
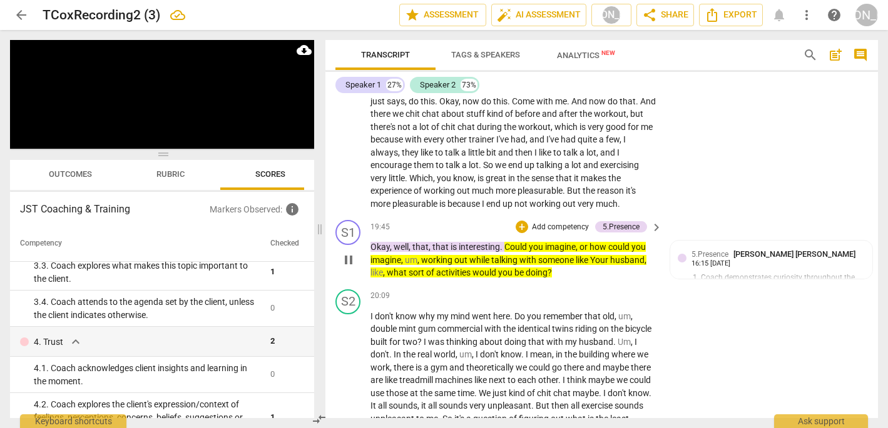
click at [345, 253] on span "pause" at bounding box center [348, 260] width 15 height 15
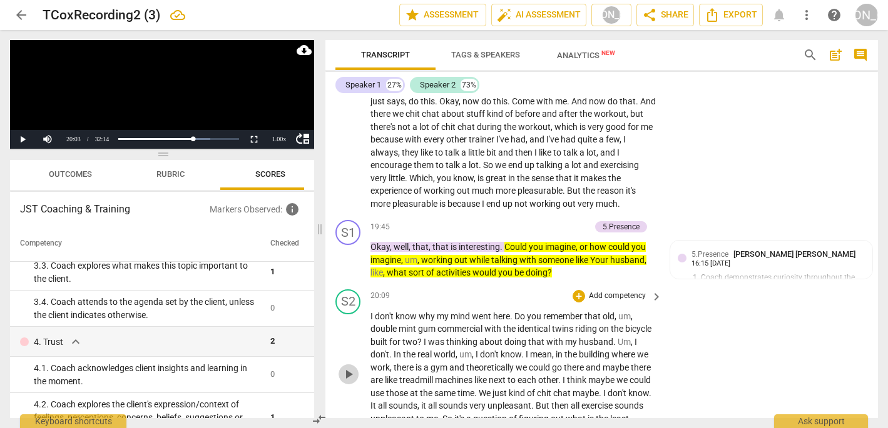
click at [347, 367] on span "play_arrow" at bounding box center [348, 374] width 15 height 15
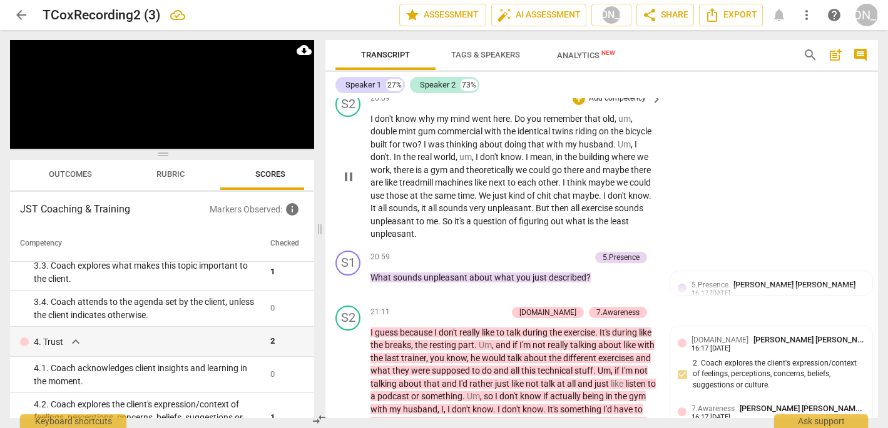
scroll to position [4448, 0]
click at [348, 277] on span "pause" at bounding box center [348, 284] width 15 height 15
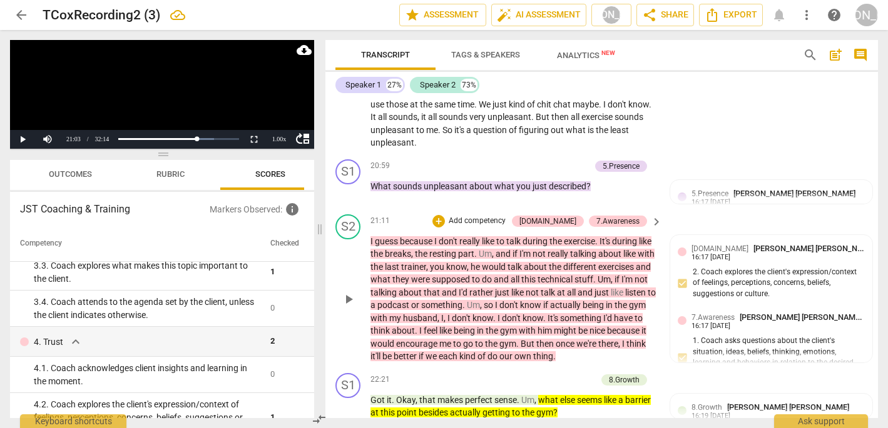
scroll to position [4544, 0]
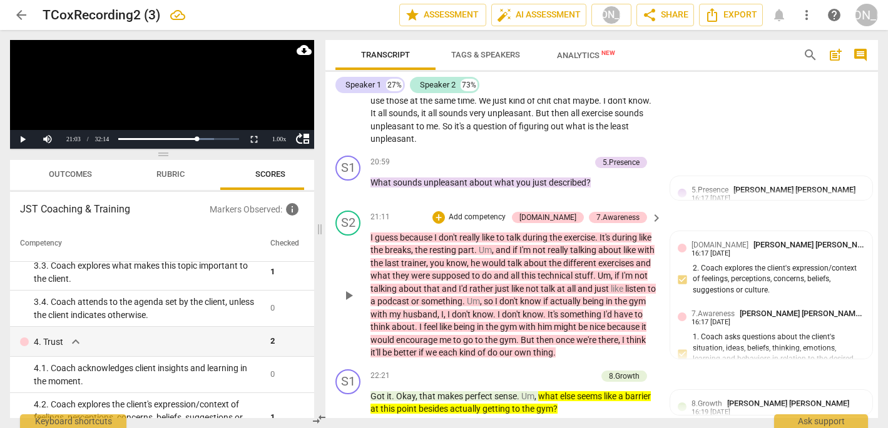
click at [347, 288] on span "play_arrow" at bounding box center [348, 295] width 15 height 15
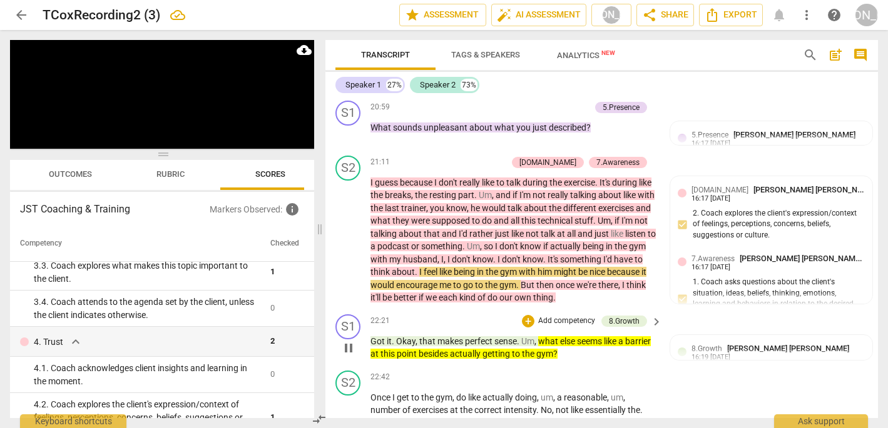
scroll to position [4609, 0]
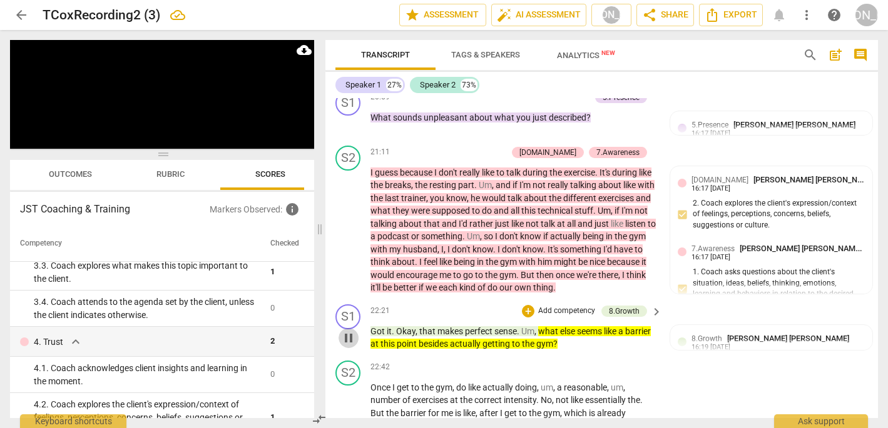
click at [345, 331] on span "pause" at bounding box center [348, 338] width 15 height 15
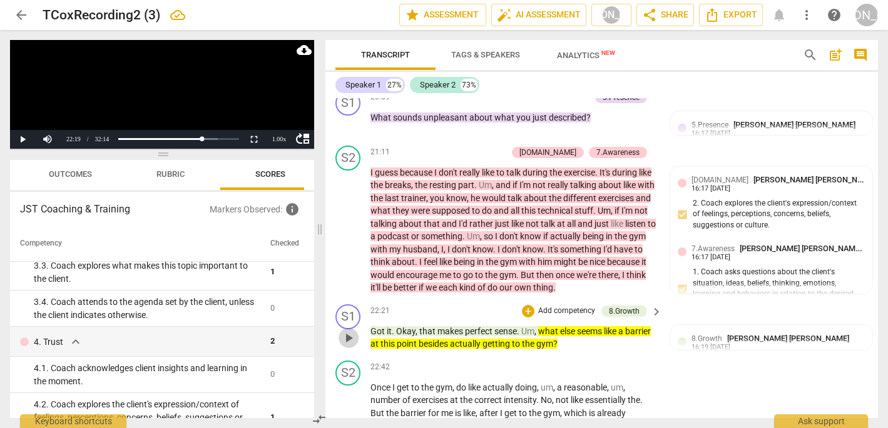
click at [345, 331] on span "play_arrow" at bounding box center [348, 338] width 15 height 15
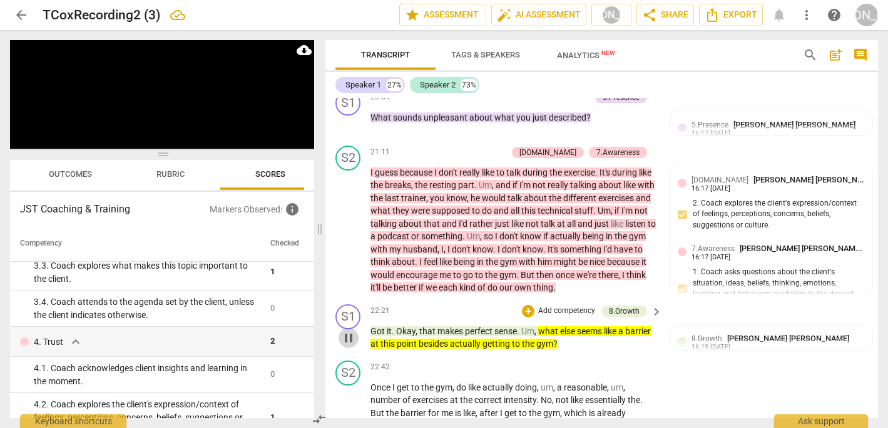
click at [345, 331] on span "pause" at bounding box center [348, 338] width 15 height 15
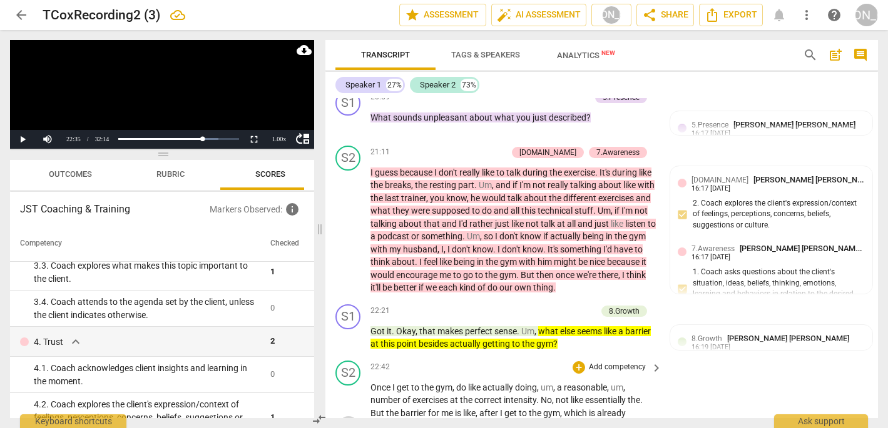
click at [347, 419] on span "play_arrow" at bounding box center [348, 426] width 15 height 15
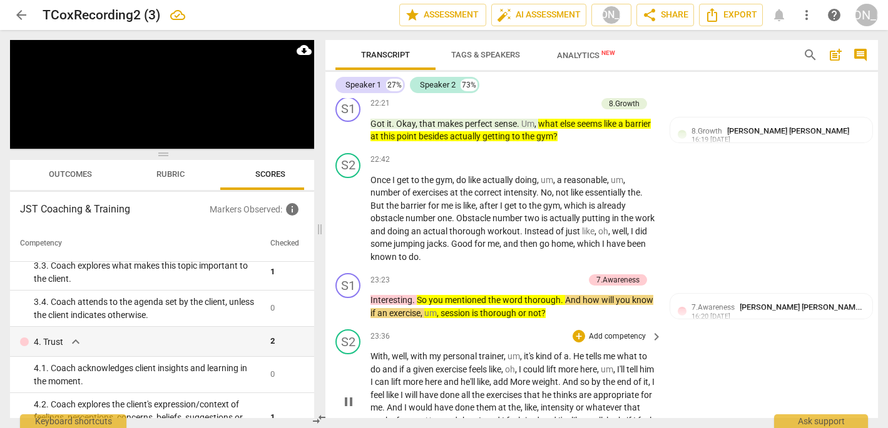
scroll to position [4817, 0]
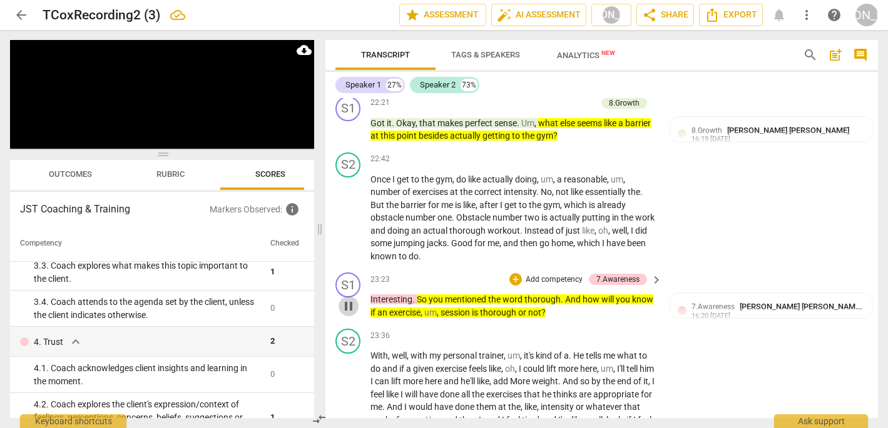
click at [353, 299] on span "pause" at bounding box center [348, 306] width 15 height 15
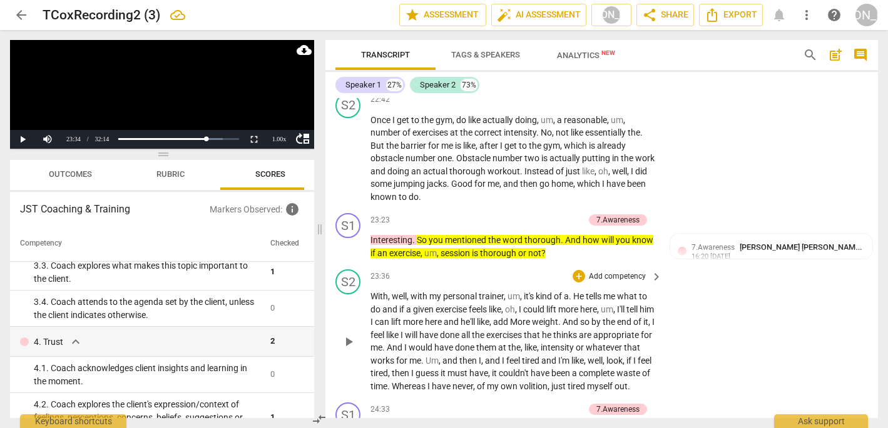
scroll to position [4875, 0]
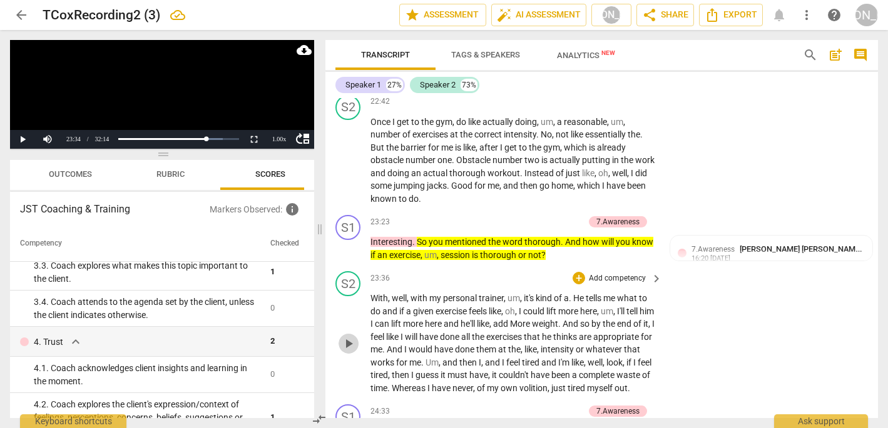
click at [350, 337] on span "play_arrow" at bounding box center [348, 344] width 15 height 15
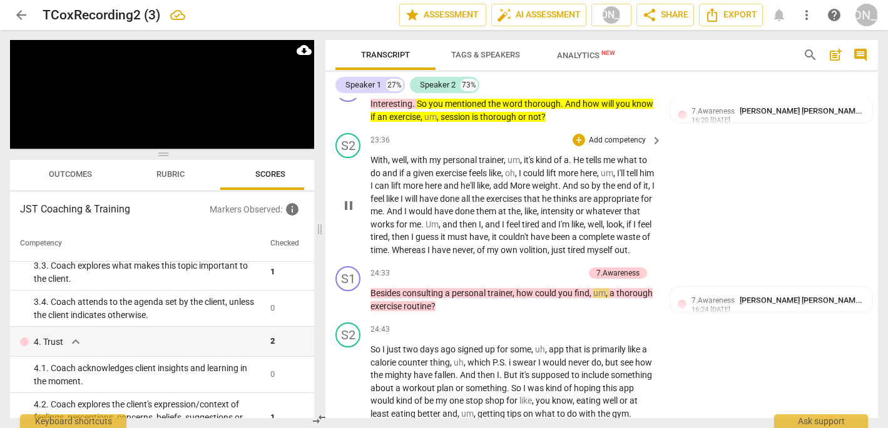
scroll to position [5021, 0]
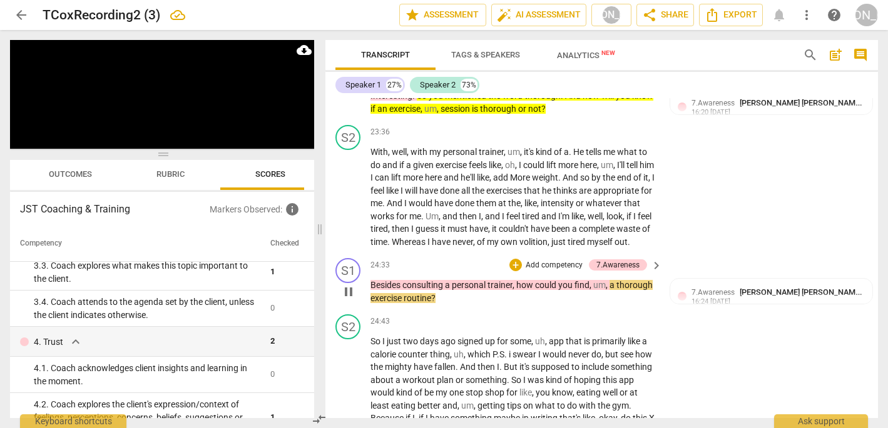
click at [348, 285] on span "pause" at bounding box center [348, 292] width 15 height 15
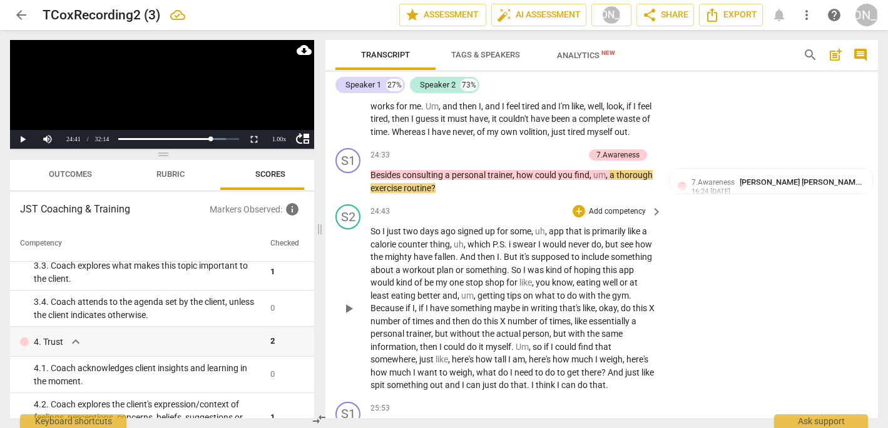
scroll to position [5135, 0]
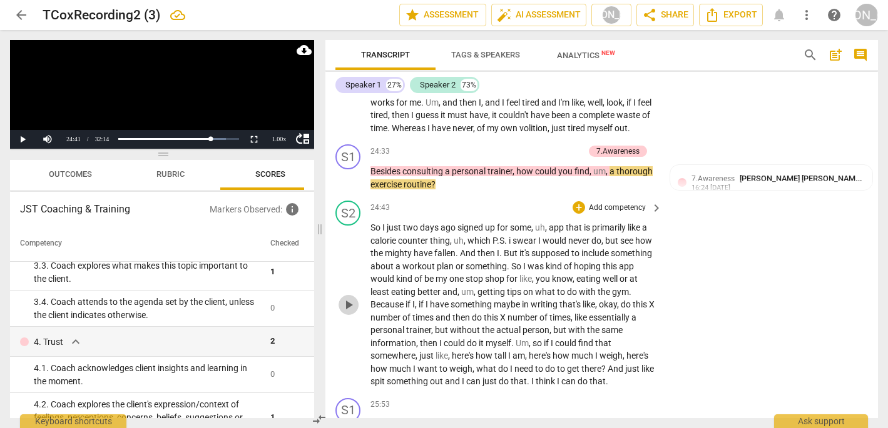
click at [350, 298] on span "play_arrow" at bounding box center [348, 305] width 15 height 15
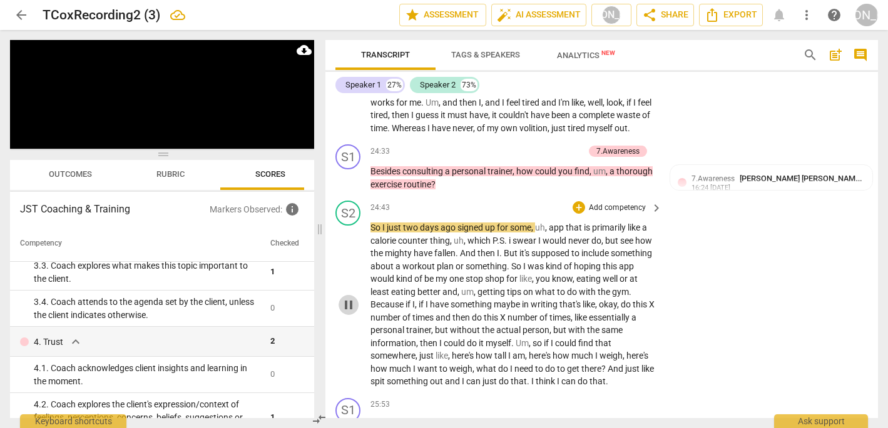
click at [350, 298] on span "pause" at bounding box center [348, 305] width 15 height 15
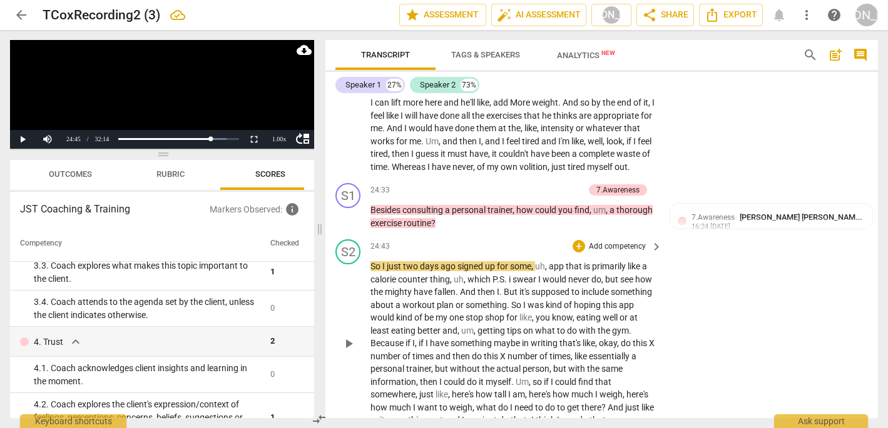
scroll to position [5098, 0]
click at [347, 335] on span "play_arrow" at bounding box center [348, 342] width 15 height 15
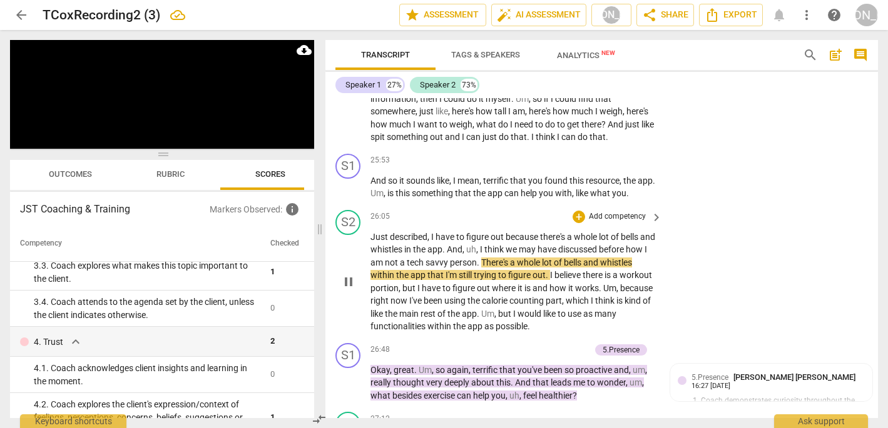
scroll to position [5381, 0]
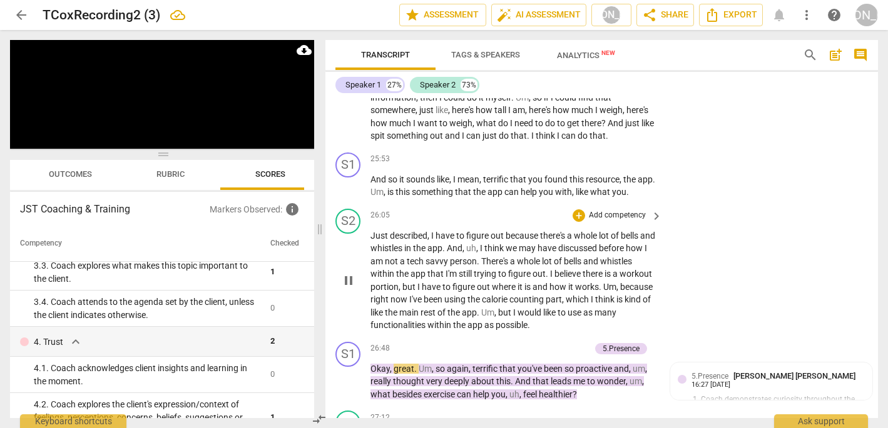
click at [350, 273] on span "pause" at bounding box center [348, 280] width 15 height 15
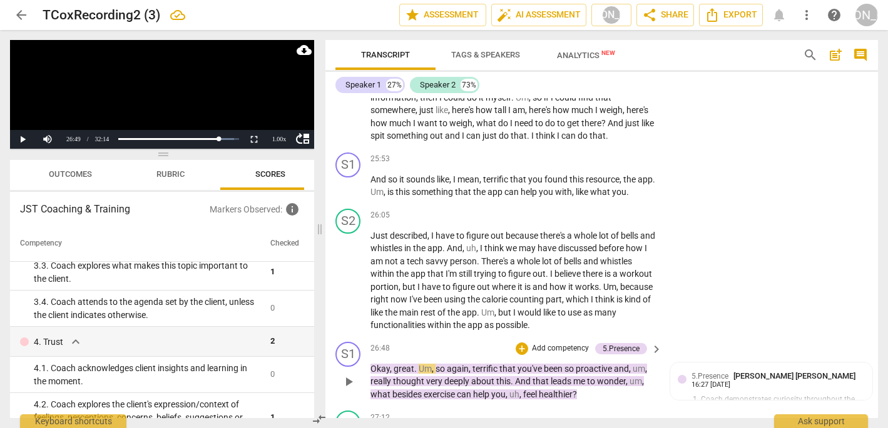
click at [342, 375] on span "play_arrow" at bounding box center [348, 382] width 15 height 15
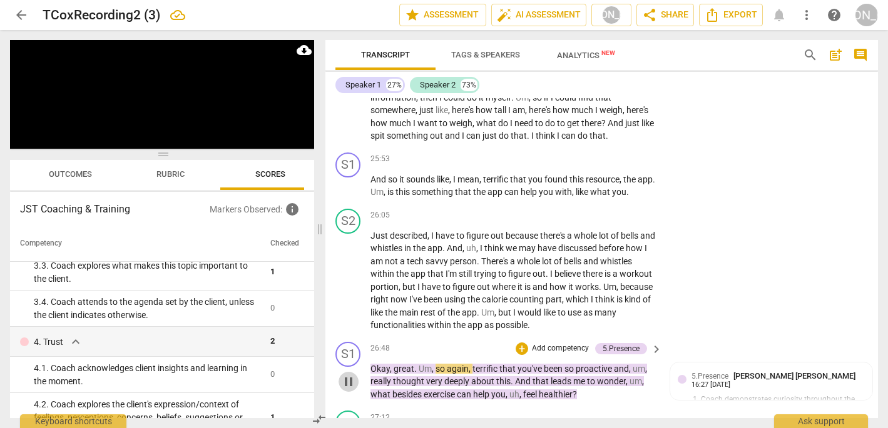
click at [351, 375] on span "pause" at bounding box center [348, 382] width 15 height 15
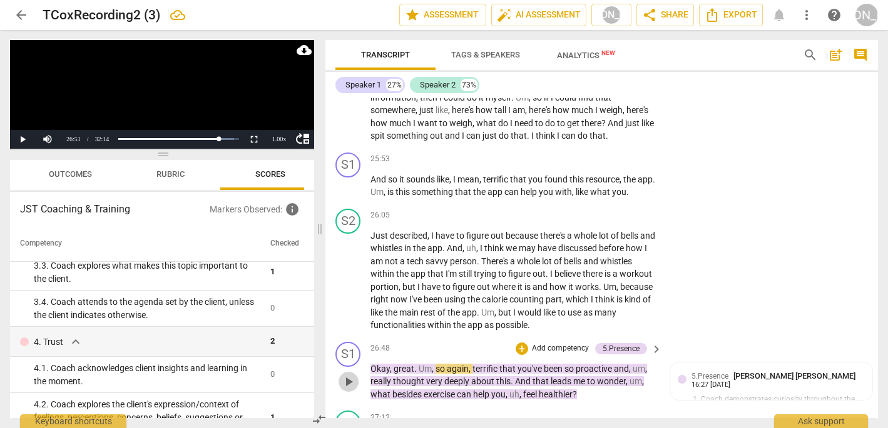
click at [351, 375] on span "play_arrow" at bounding box center [348, 382] width 15 height 15
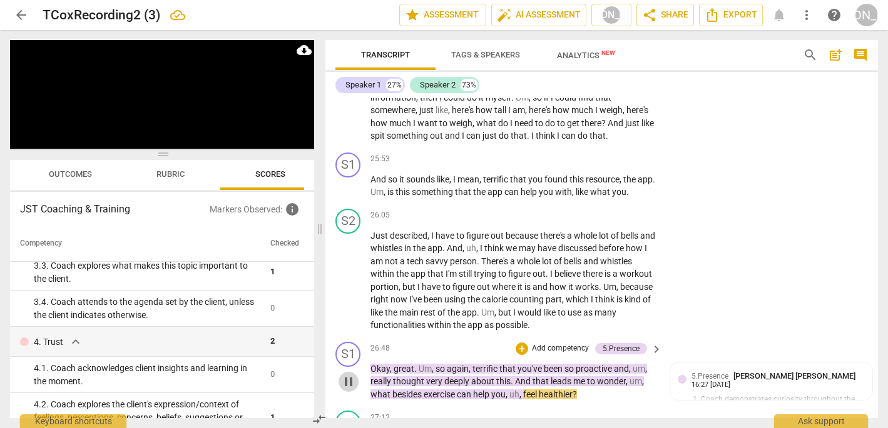
click at [351, 375] on span "pause" at bounding box center [348, 382] width 15 height 15
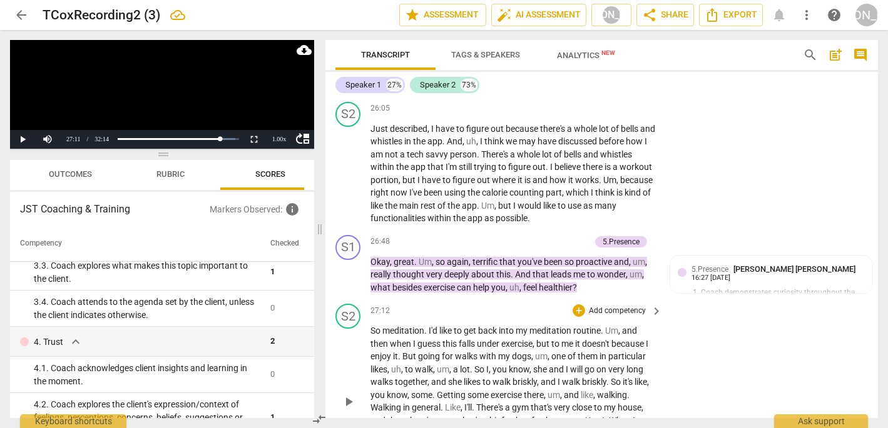
scroll to position [5501, 0]
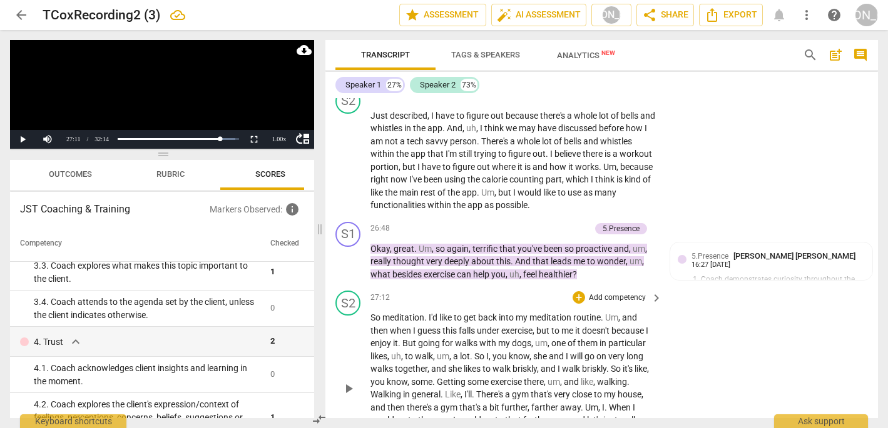
click at [348, 382] on span "play_arrow" at bounding box center [348, 389] width 15 height 15
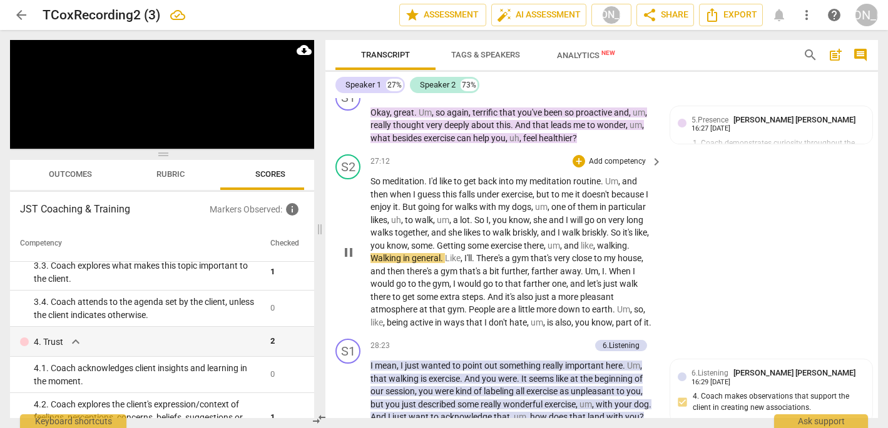
scroll to position [5639, 0]
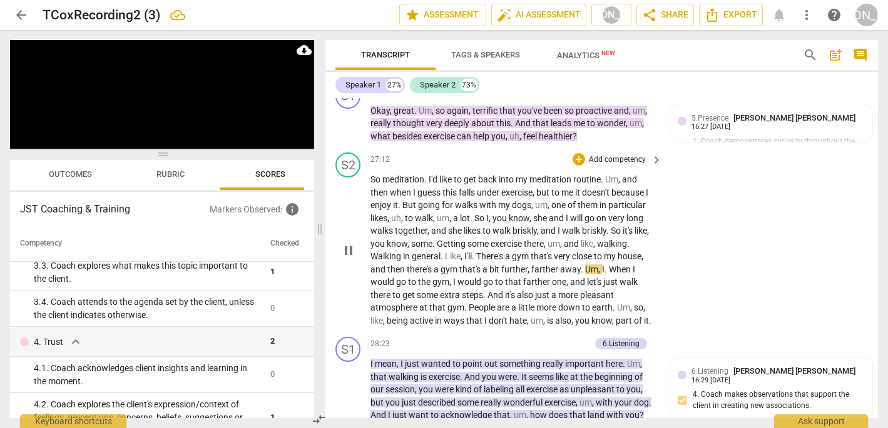
click at [770, 241] on div "S2 play_arrow pause 27:12 + Add competency keyboard_arrow_right So meditation .…" at bounding box center [601, 240] width 552 height 185
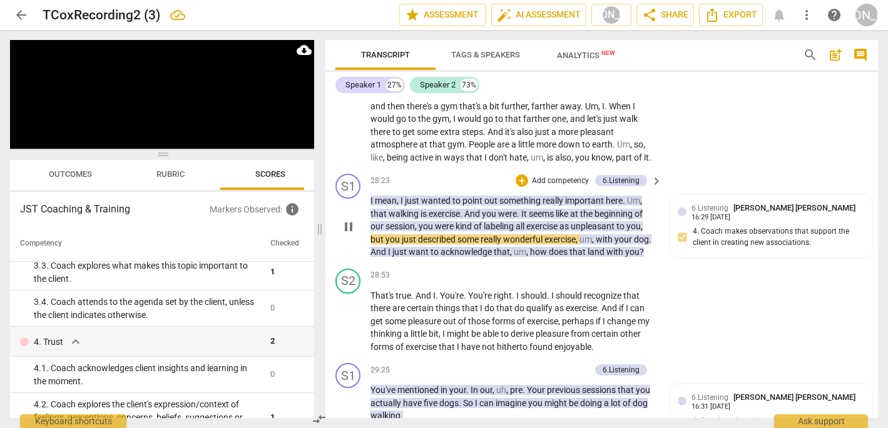
scroll to position [5812, 0]
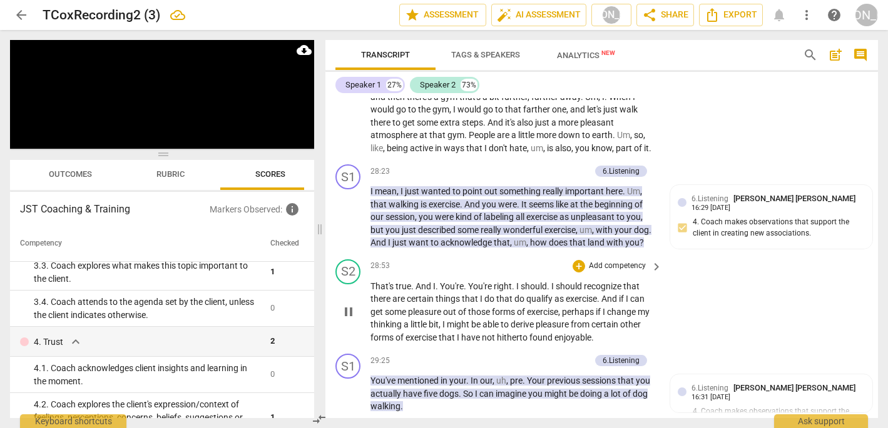
click at [345, 305] on span "pause" at bounding box center [348, 312] width 15 height 15
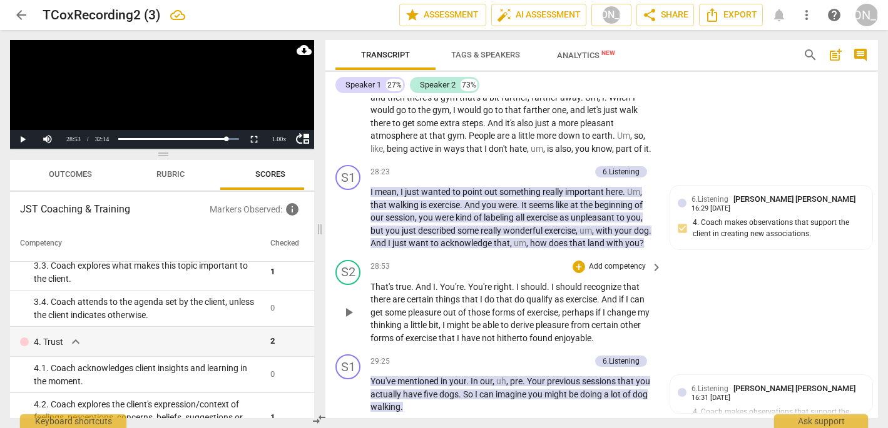
scroll to position [5811, 0]
click at [345, 305] on span "play_arrow" at bounding box center [348, 312] width 15 height 15
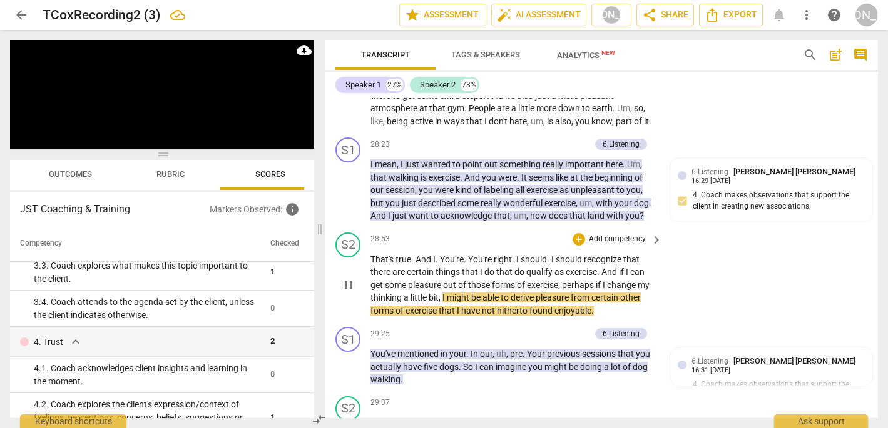
scroll to position [5846, 0]
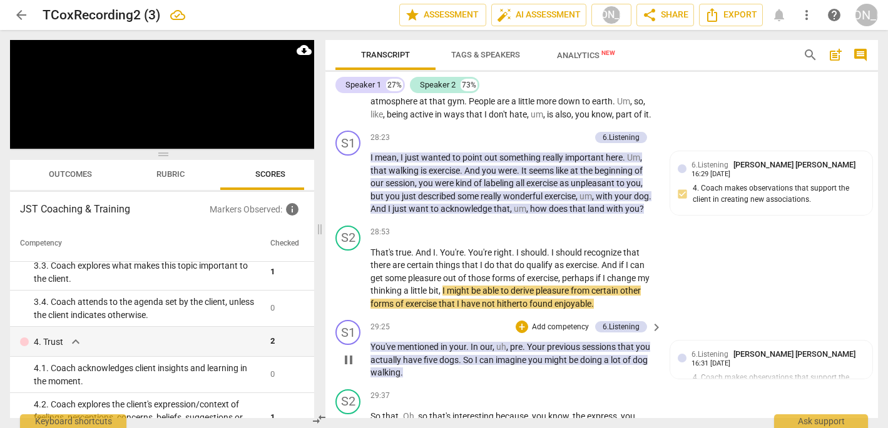
click at [412, 320] on div "29:25 + Add competency 6.Listening keyboard_arrow_right" at bounding box center [516, 327] width 293 height 14
click at [349, 271] on span "pause" at bounding box center [348, 278] width 15 height 15
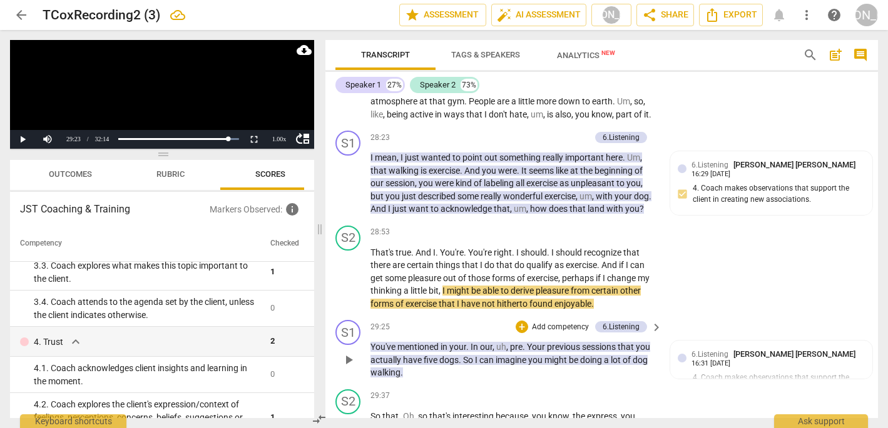
click at [348, 353] on span "play_arrow" at bounding box center [348, 360] width 15 height 15
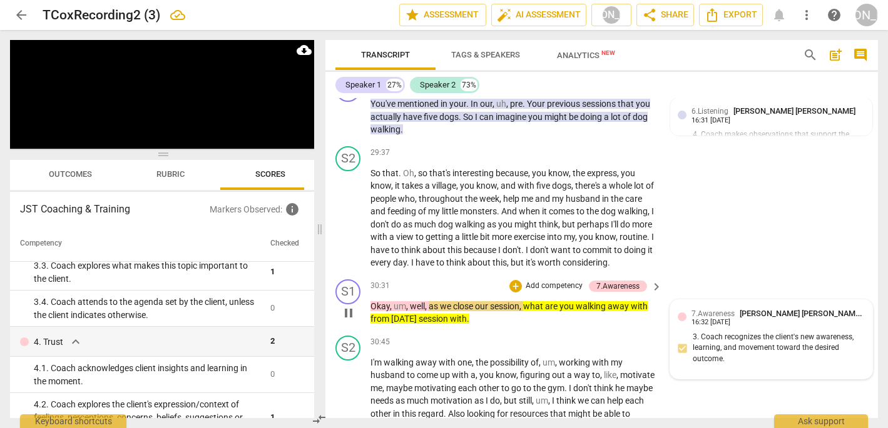
scroll to position [6110, 0]
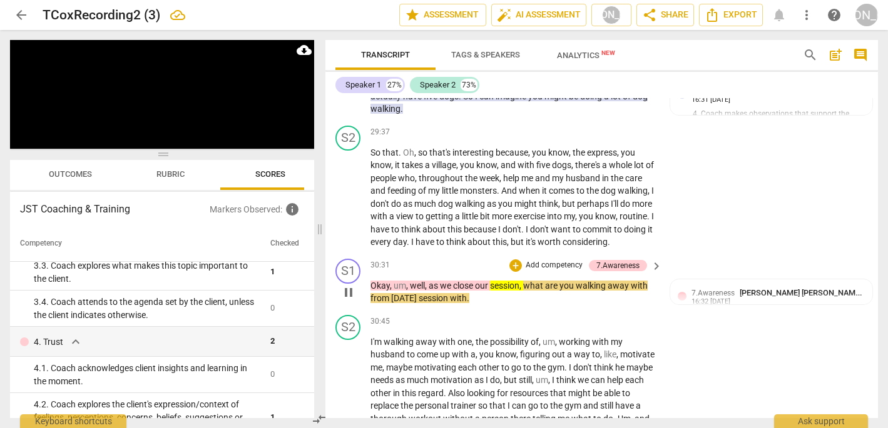
click at [352, 285] on span "pause" at bounding box center [348, 292] width 15 height 15
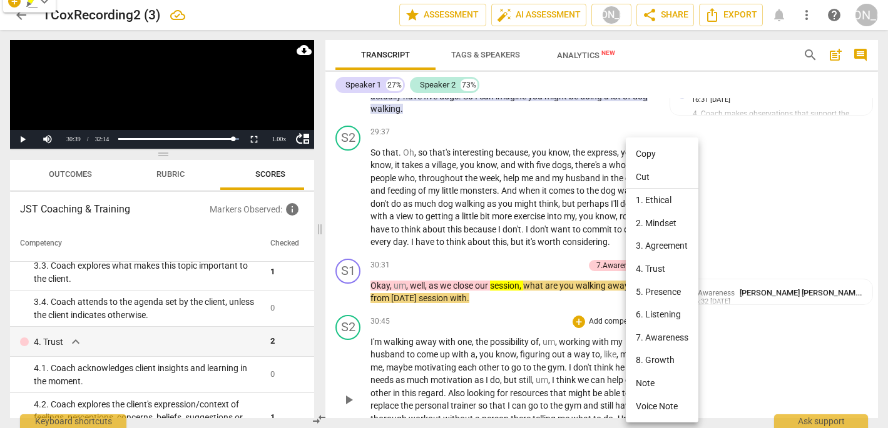
click at [535, 252] on div at bounding box center [444, 214] width 888 height 428
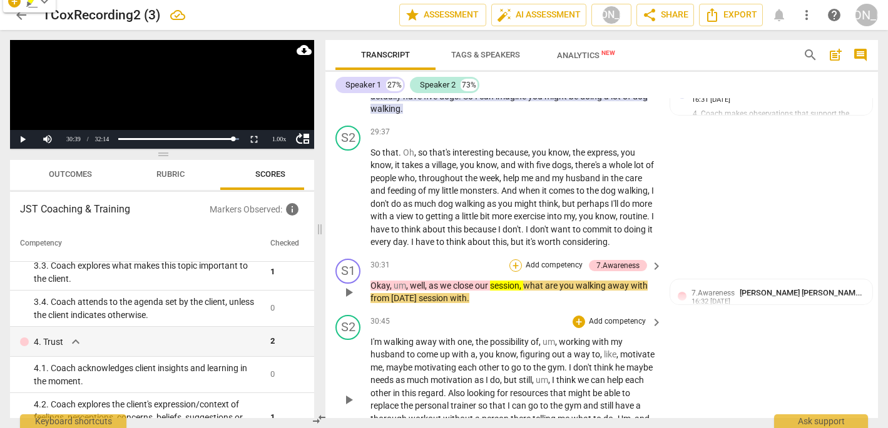
click at [515, 260] on div "+" at bounding box center [515, 266] width 13 height 13
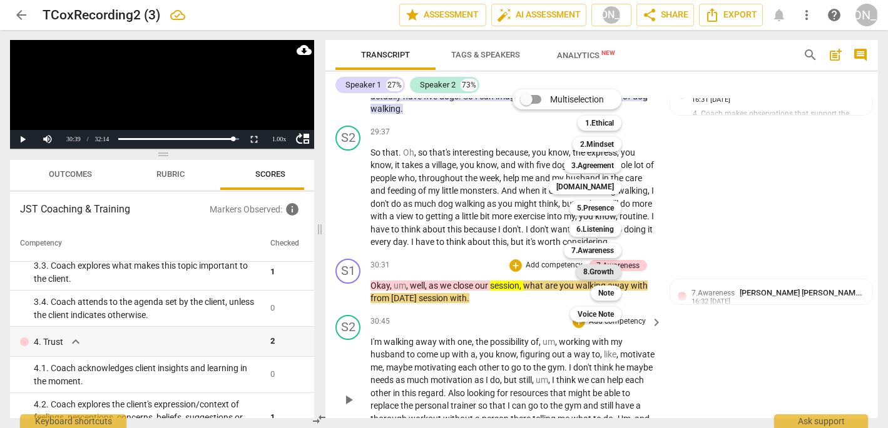
click at [606, 271] on b "8.Growth" at bounding box center [598, 272] width 31 height 15
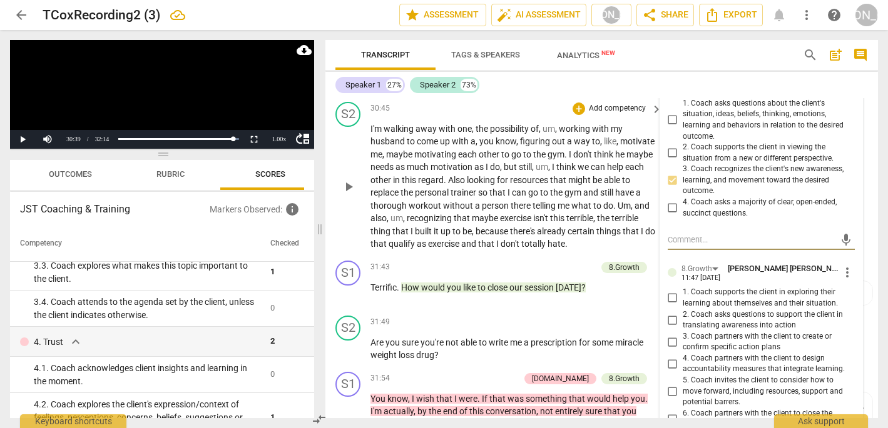
scroll to position [6339, 0]
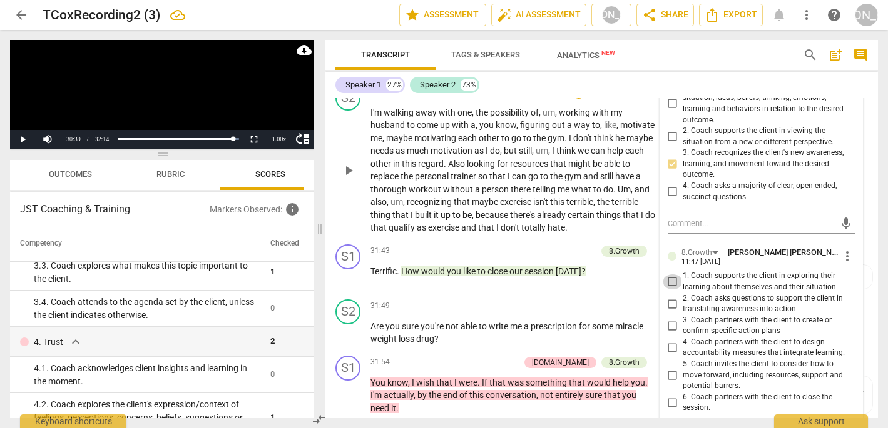
click at [669, 275] on input "1. Coach supports the client in exploring their learning about themselves and t…" at bounding box center [672, 282] width 20 height 15
checkbox input "true"
click at [516, 245] on div "31:43 + Add competency 8.Growth keyboard_arrow_right Terrific . How would you l…" at bounding box center [516, 267] width 293 height 45
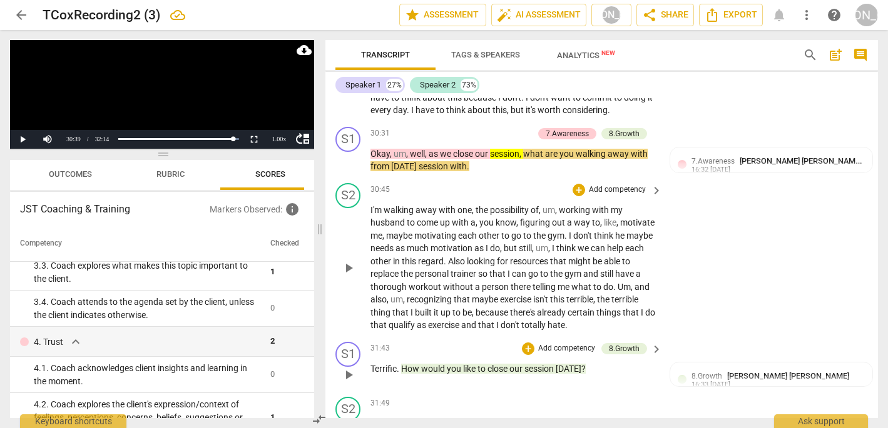
scroll to position [6228, 0]
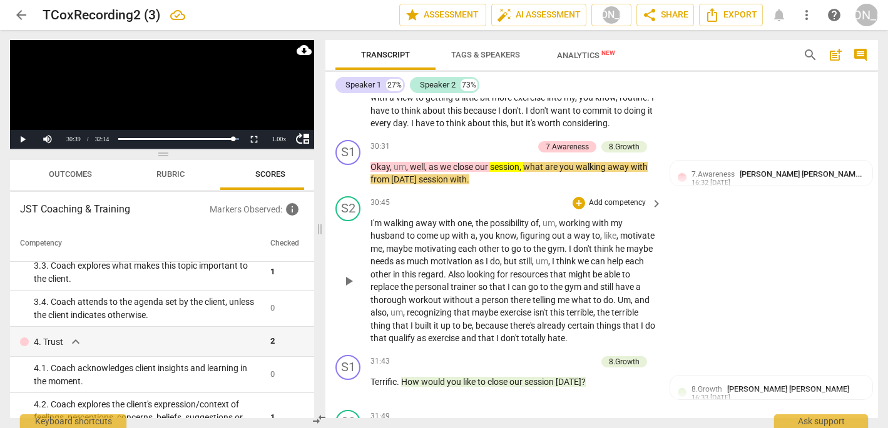
click at [348, 274] on span "play_arrow" at bounding box center [348, 281] width 15 height 15
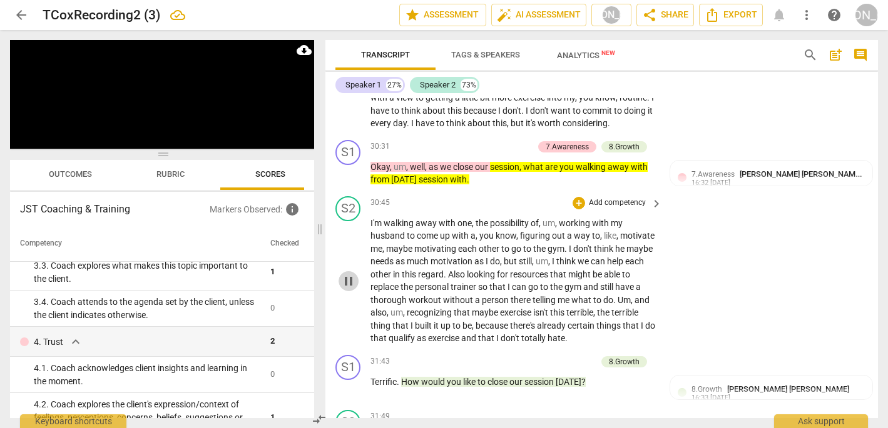
click at [347, 274] on span "pause" at bounding box center [348, 281] width 15 height 15
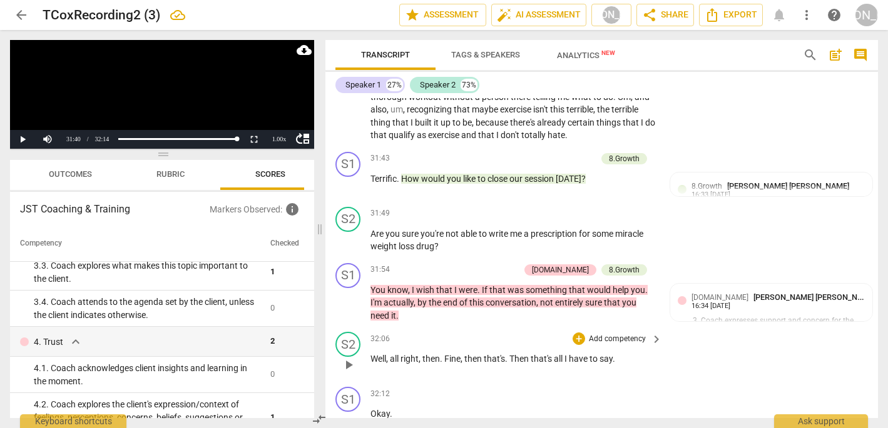
scroll to position [0, 0]
